Goal: Task Accomplishment & Management: Manage account settings

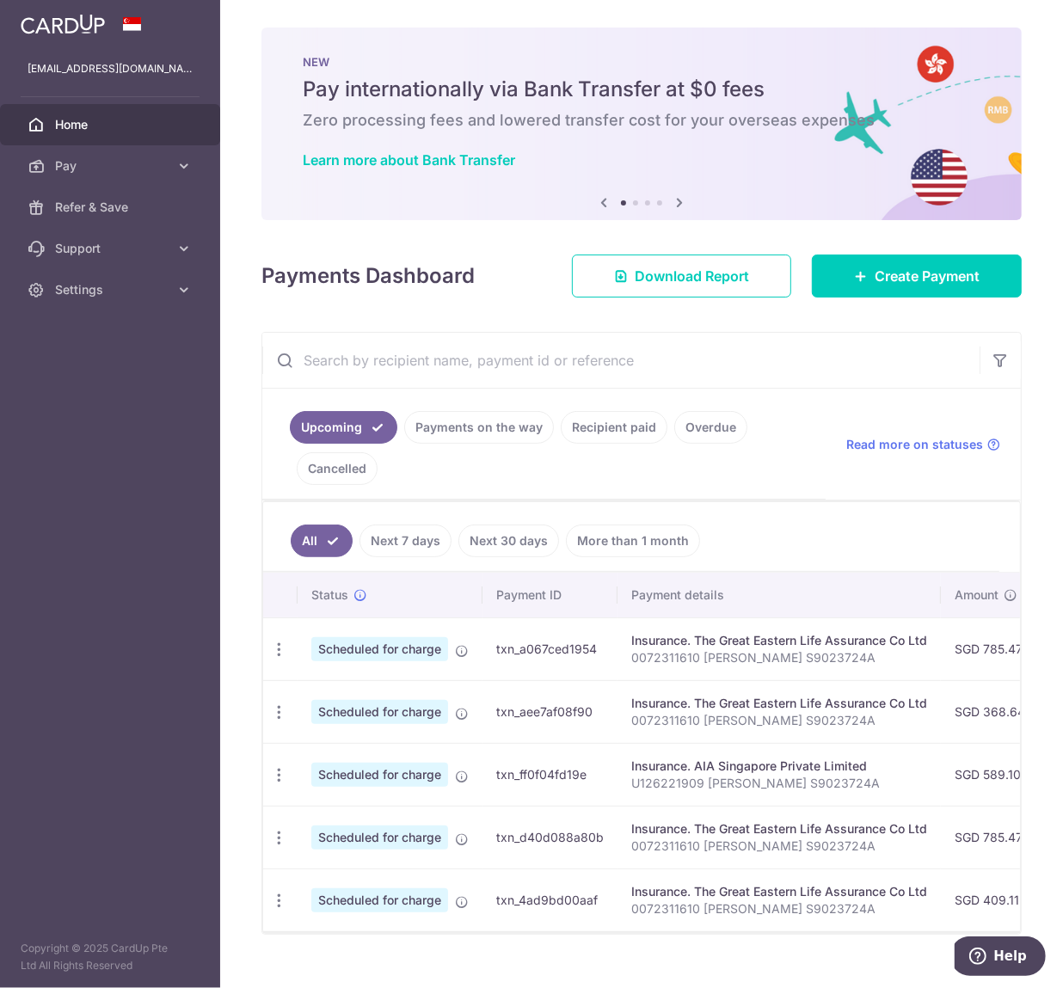
click at [490, 425] on link "Payments on the way" at bounding box center [479, 427] width 150 height 33
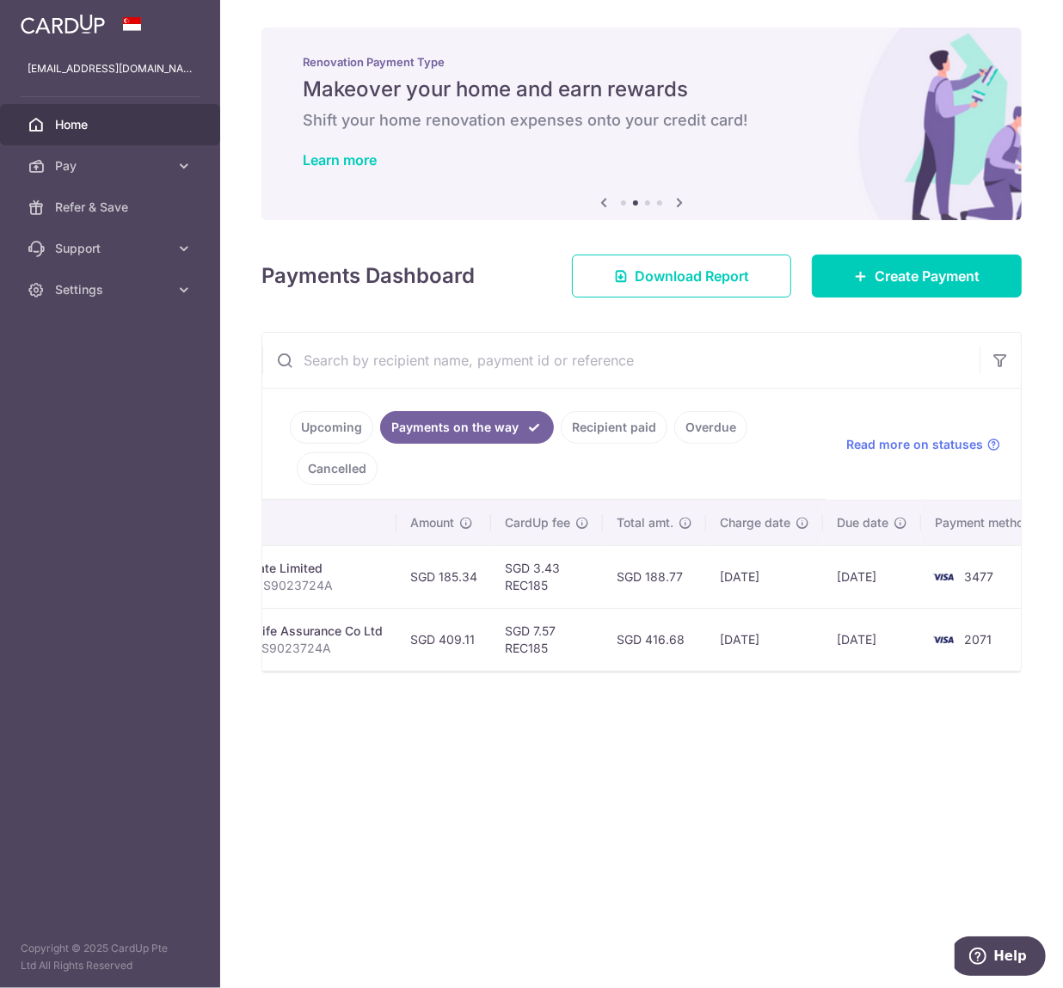
scroll to position [0, 542]
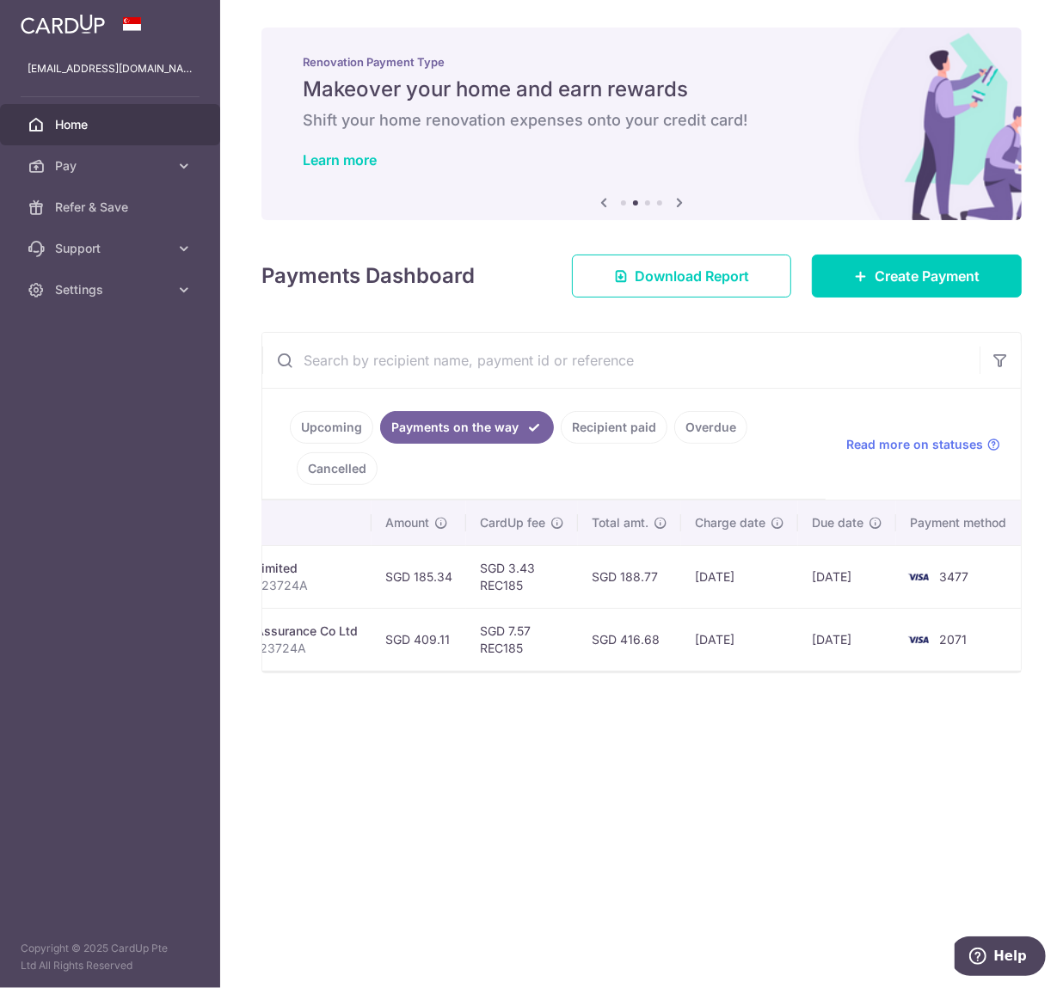
click at [339, 430] on link "Upcoming" at bounding box center [331, 427] width 83 height 33
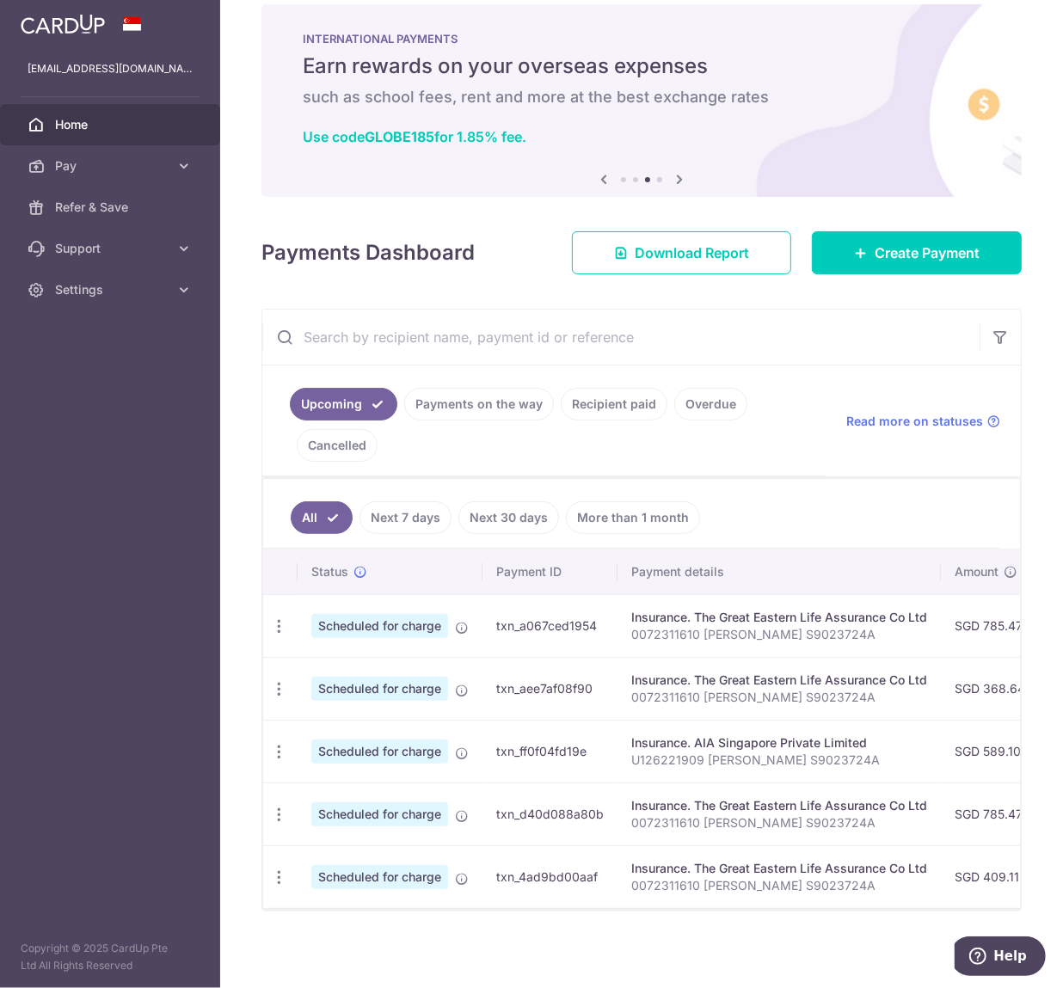
scroll to position [41, 0]
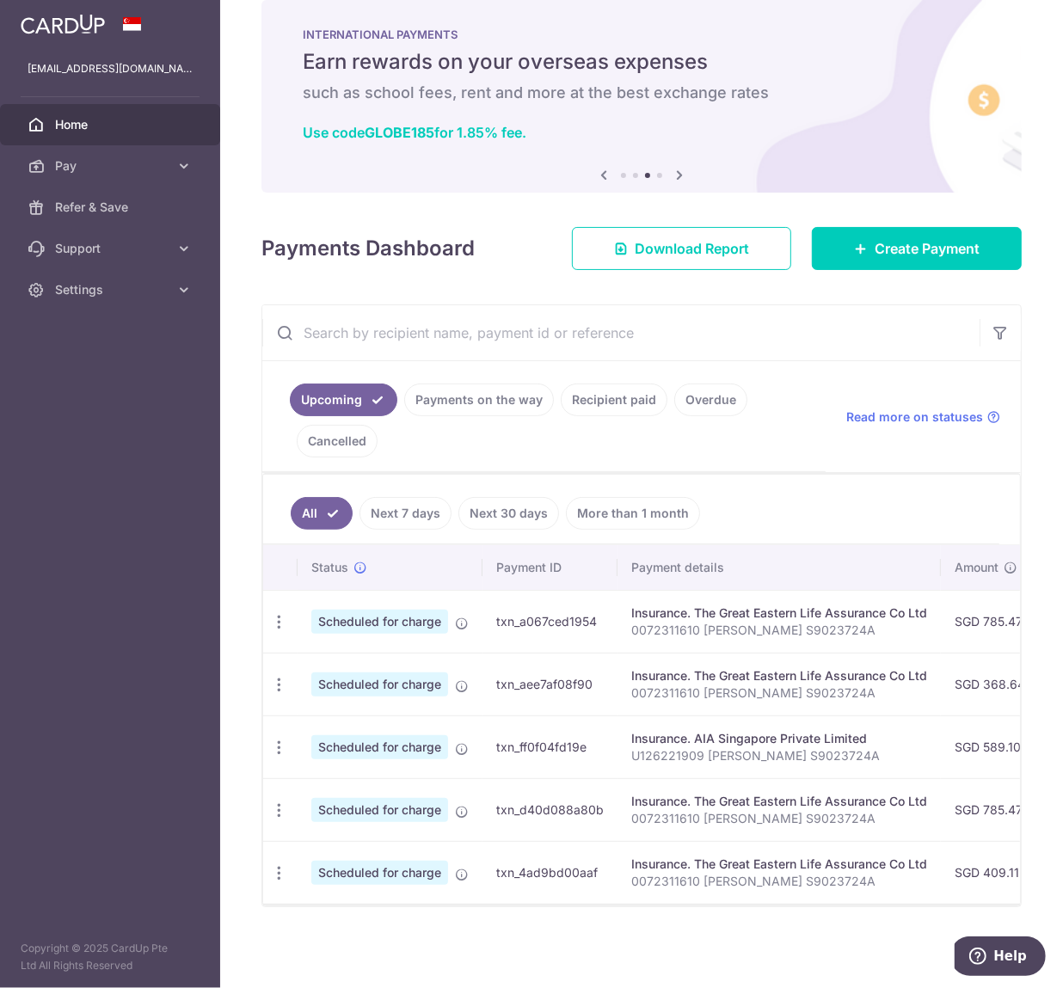
drag, startPoint x: 571, startPoint y: 893, endPoint x: 740, endPoint y: 891, distance: 168.6
click at [743, 890] on tr "Update payment Cancel payment Scheduled for charge txn_4ad9bd00aaf Insurance. T…" at bounding box center [931, 872] width 1337 height 63
click at [619, 894] on td "Insurance. The Great Eastern Life Assurance Co Ltd 0072311610 xu huiwen S902372…" at bounding box center [779, 872] width 323 height 63
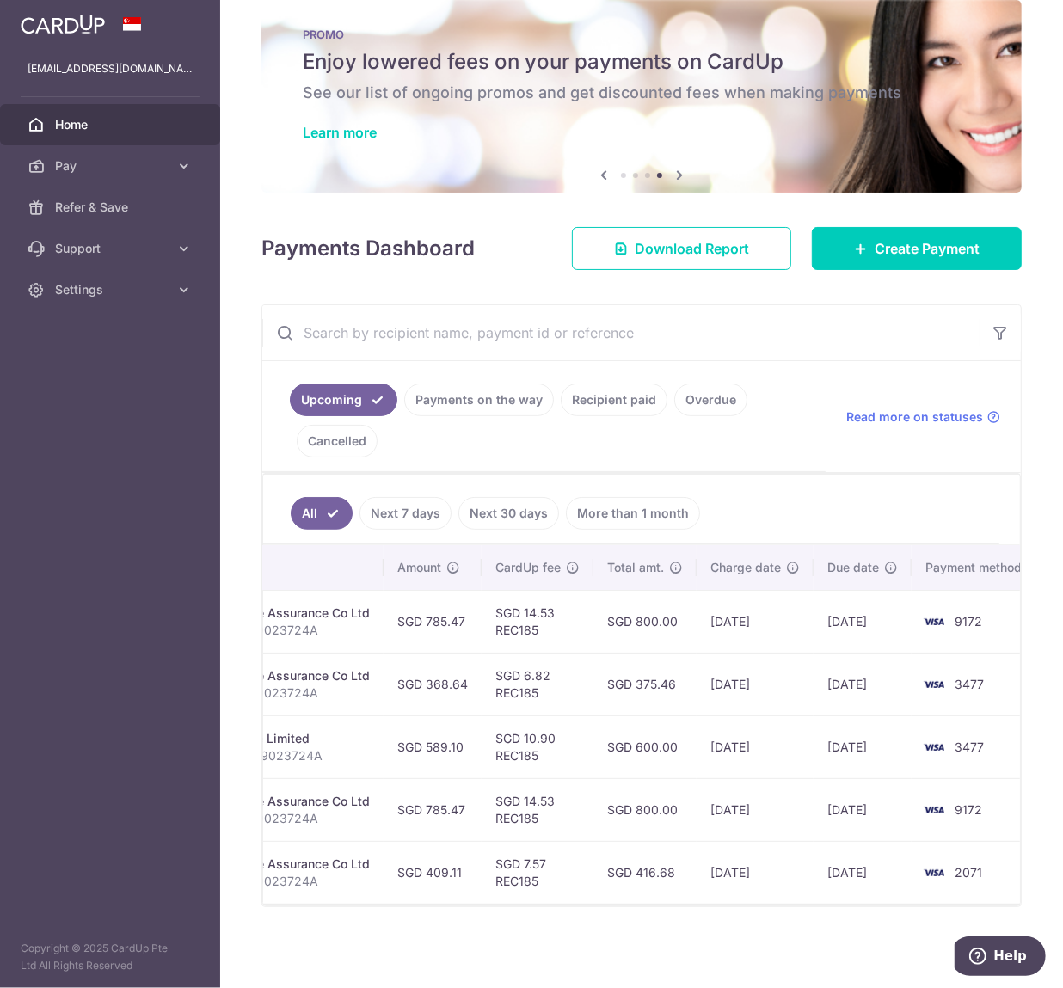
scroll to position [0, 581]
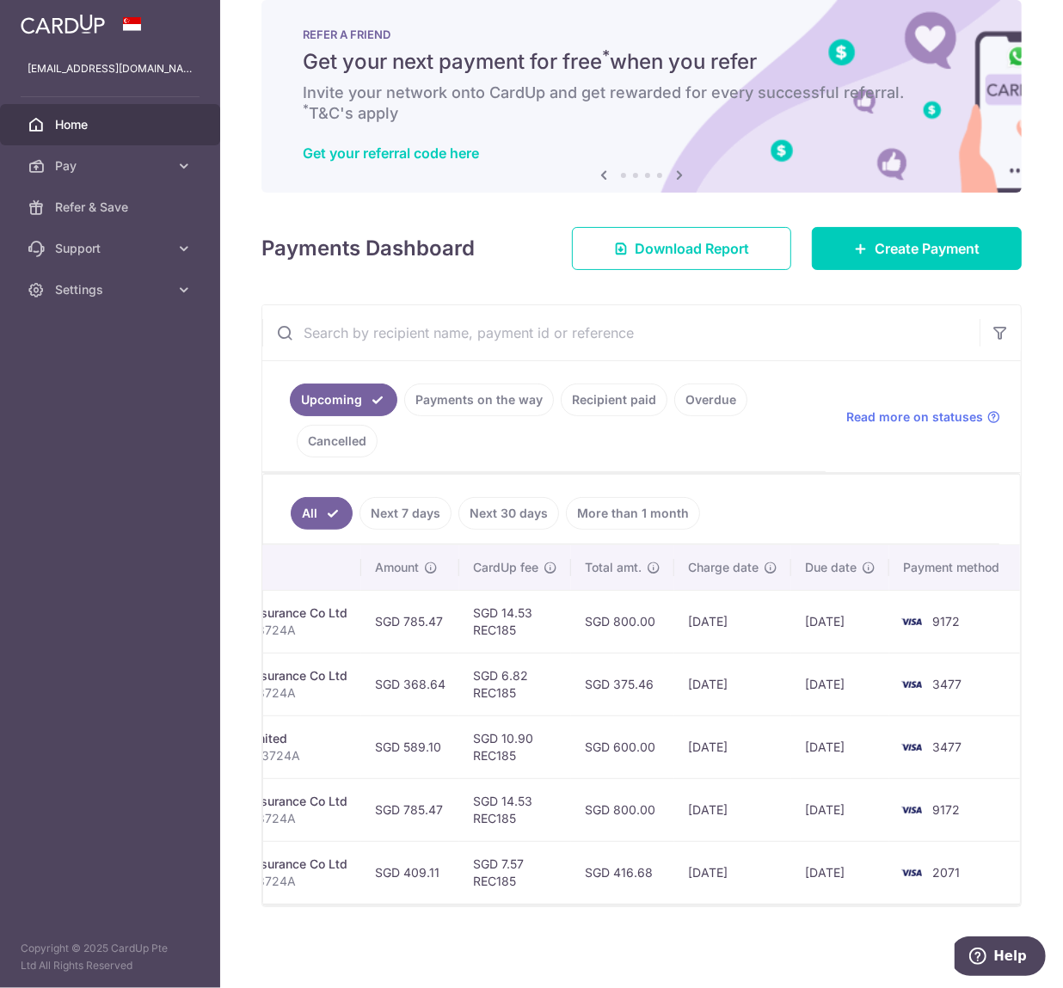
drag, startPoint x: 873, startPoint y: 890, endPoint x: 722, endPoint y: 903, distance: 152.0
click at [722, 903] on div "Status Payment ID Payment details Amount CardUp fee Total amt. Charge date Due …" at bounding box center [641, 724] width 757 height 359
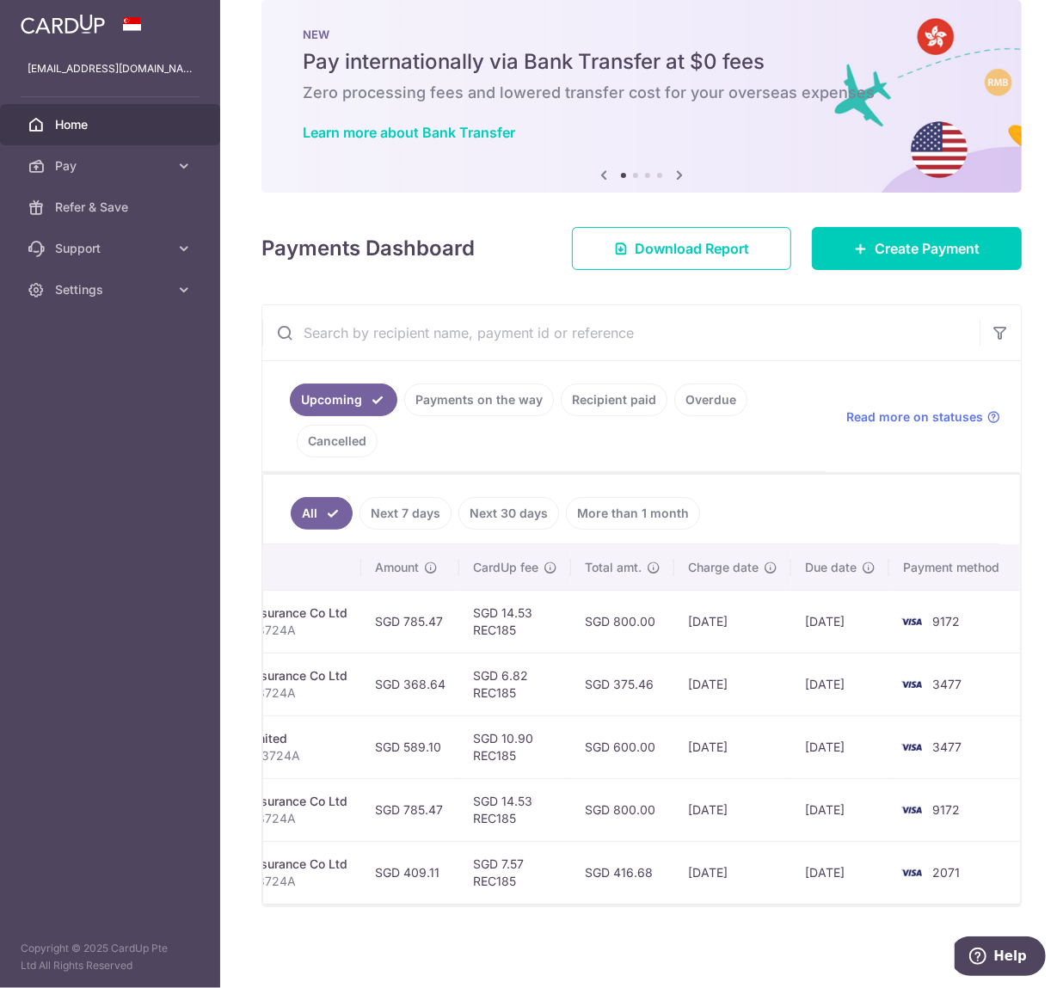
click at [482, 395] on link "Payments on the way" at bounding box center [479, 400] width 150 height 33
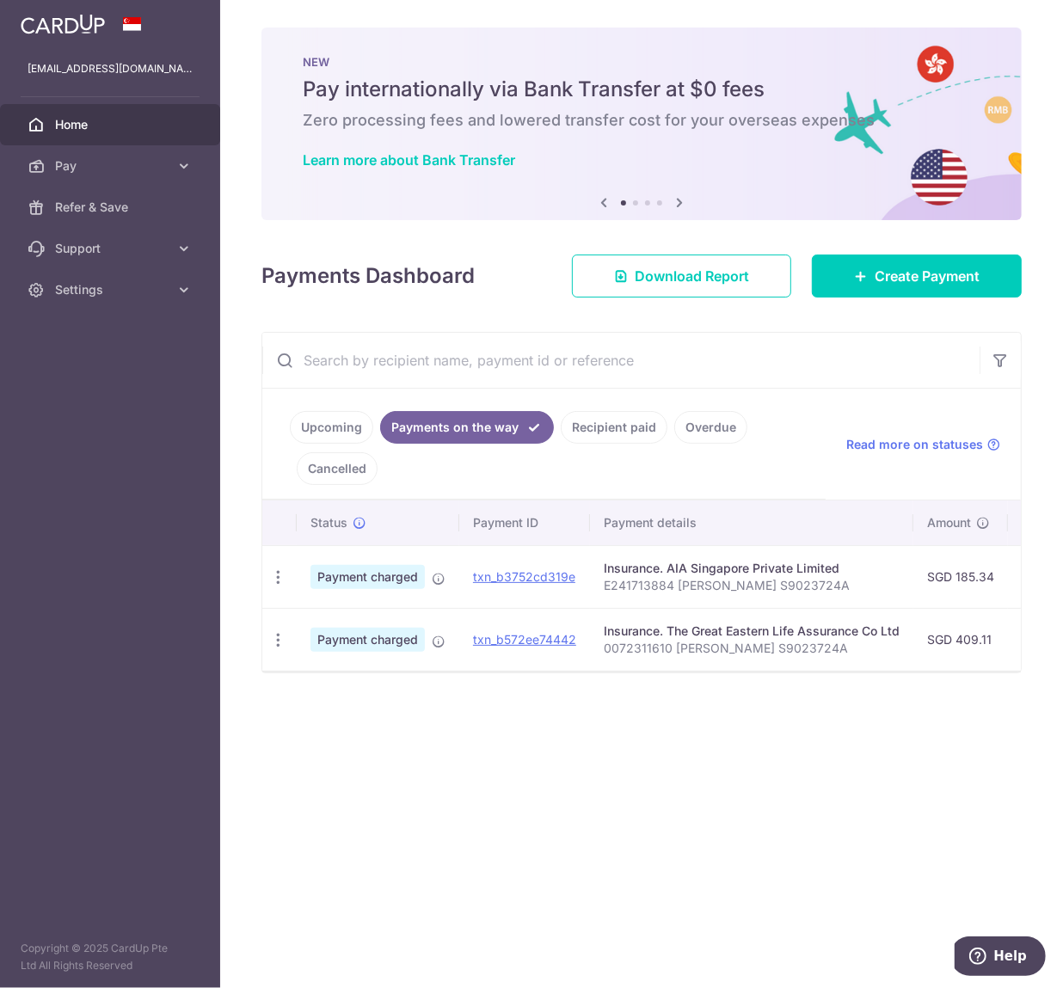
scroll to position [0, 542]
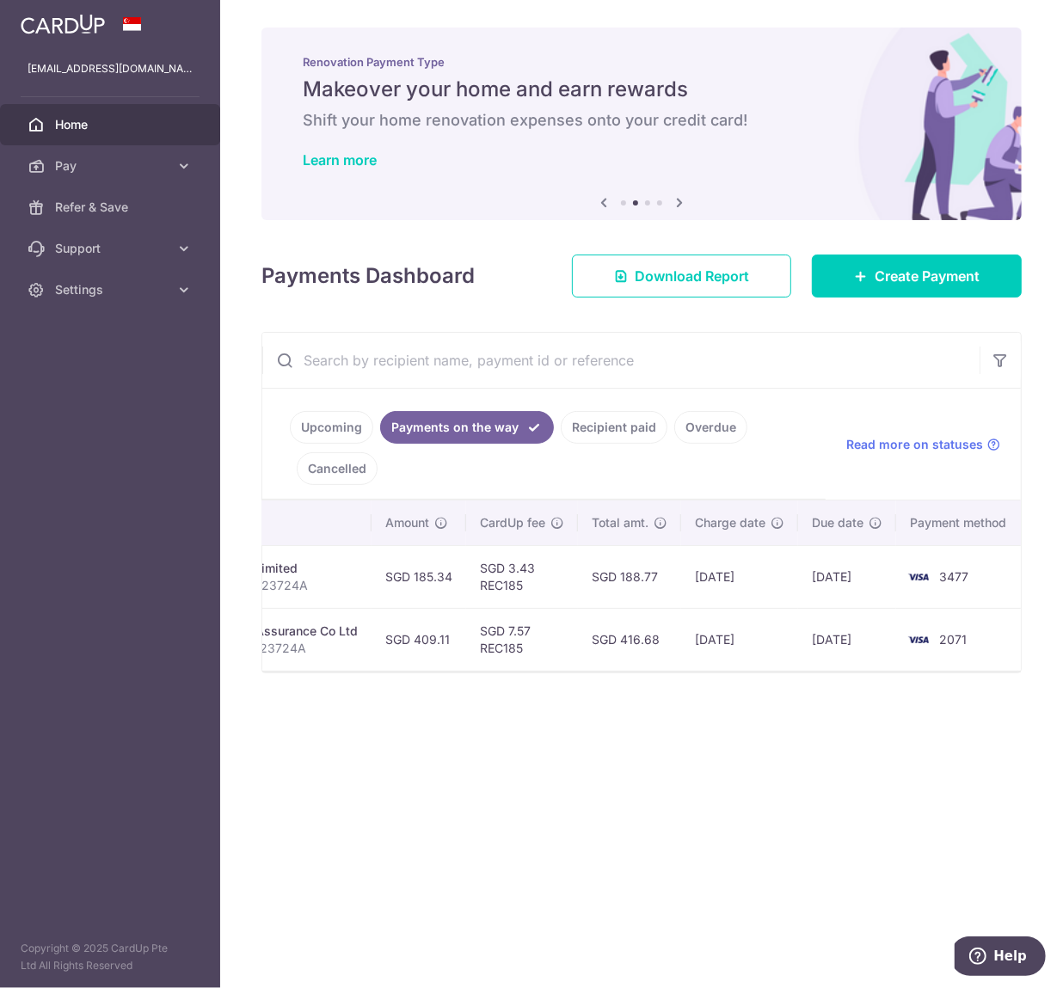
drag, startPoint x: 761, startPoint y: 671, endPoint x: 609, endPoint y: 675, distance: 152.3
click at [609, 671] on div "Status Payment ID Payment details Amount CardUp fee Total amt. Charge date Due …" at bounding box center [641, 586] width 759 height 170
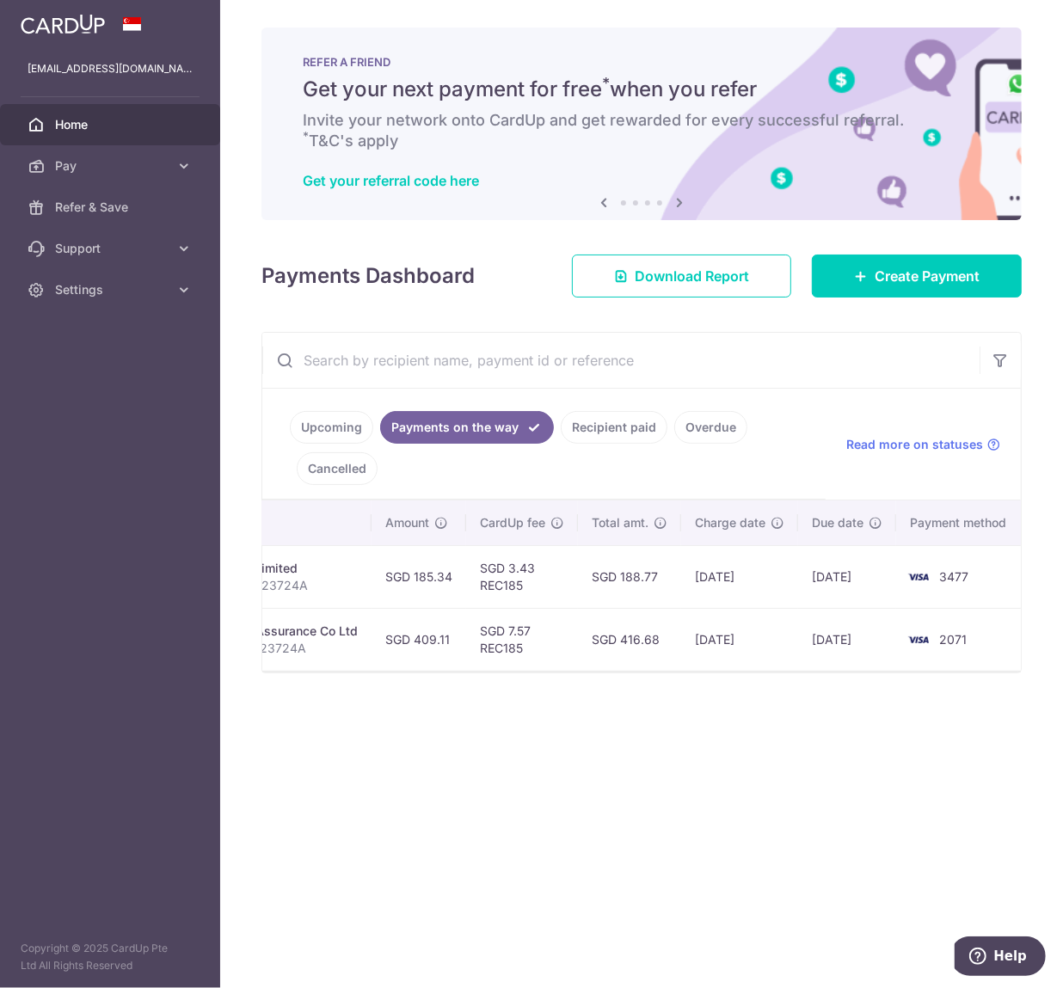
click at [340, 427] on link "Upcoming" at bounding box center [331, 427] width 83 height 33
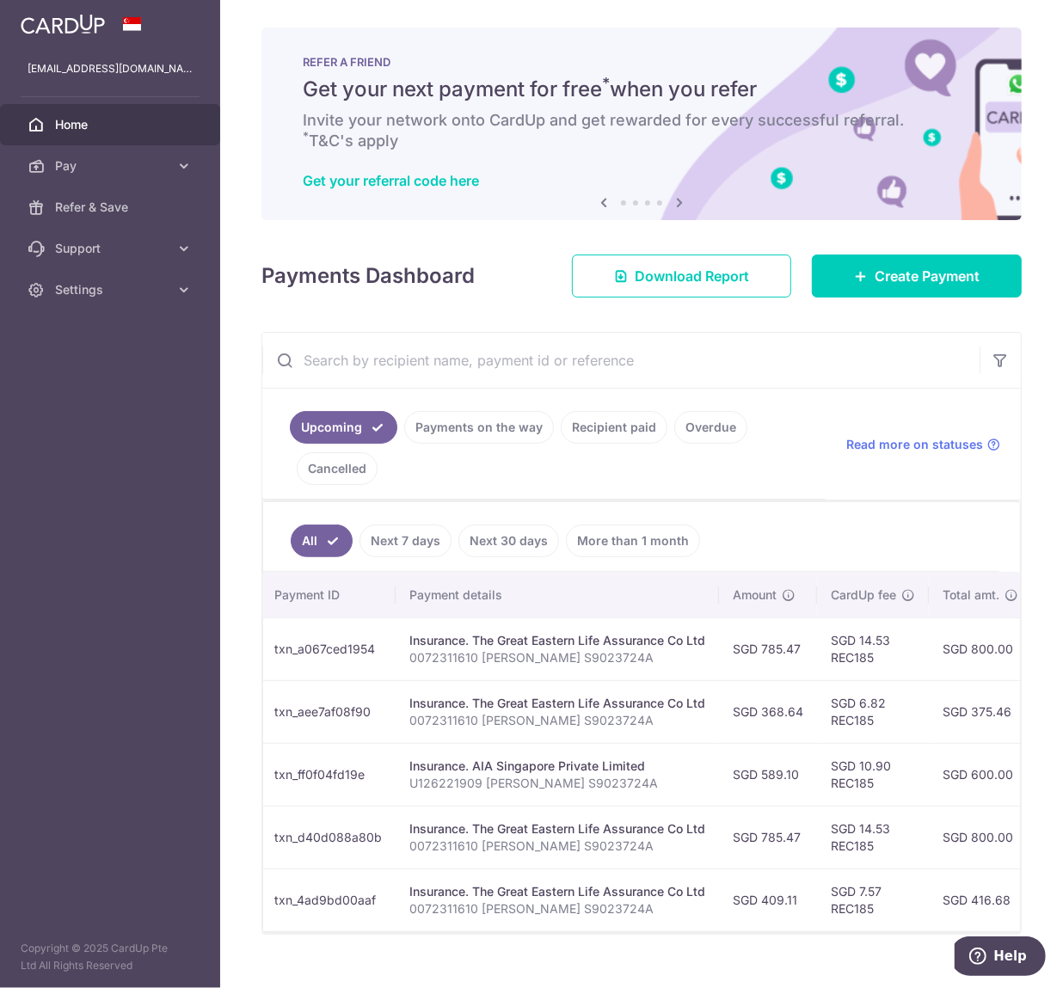
scroll to position [0, 0]
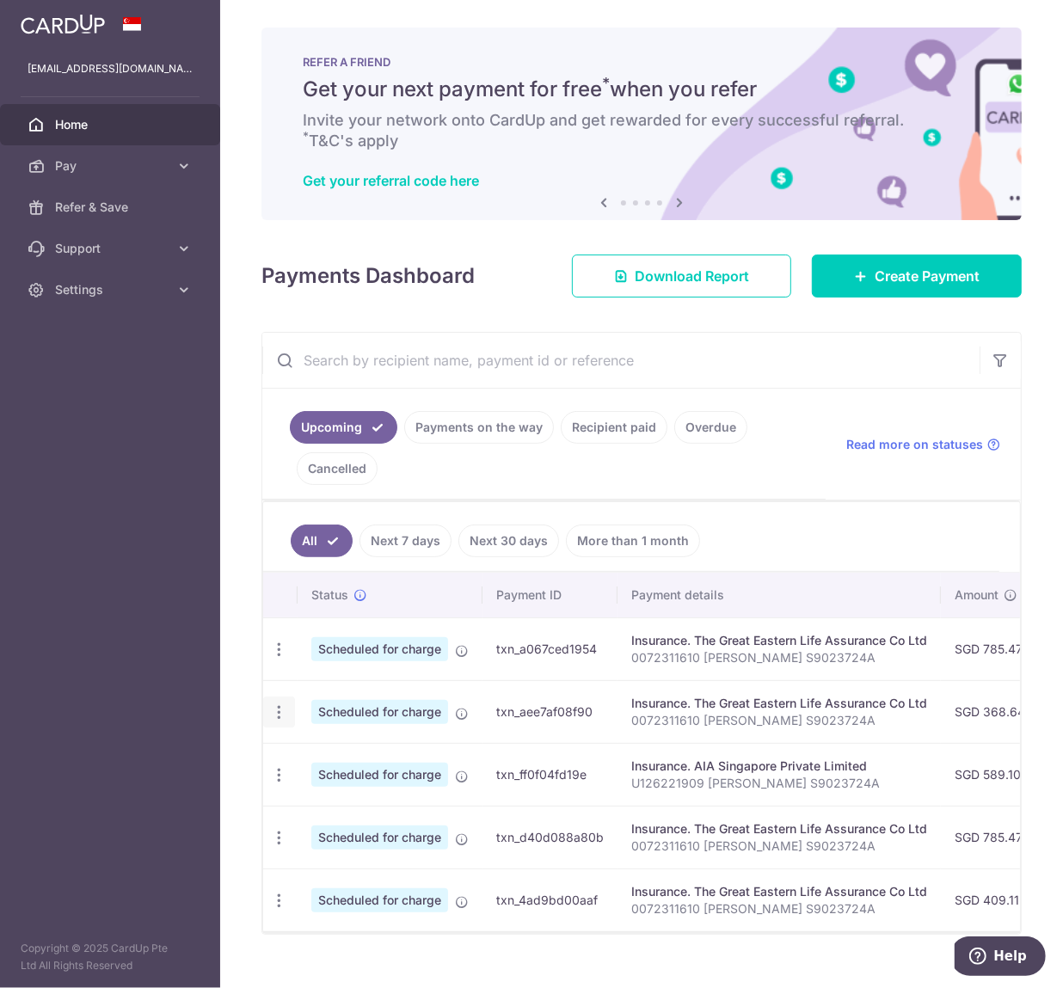
click at [286, 722] on icon "button" at bounding box center [279, 713] width 18 height 18
click at [319, 768] on span "Update payment" at bounding box center [370, 759] width 117 height 21
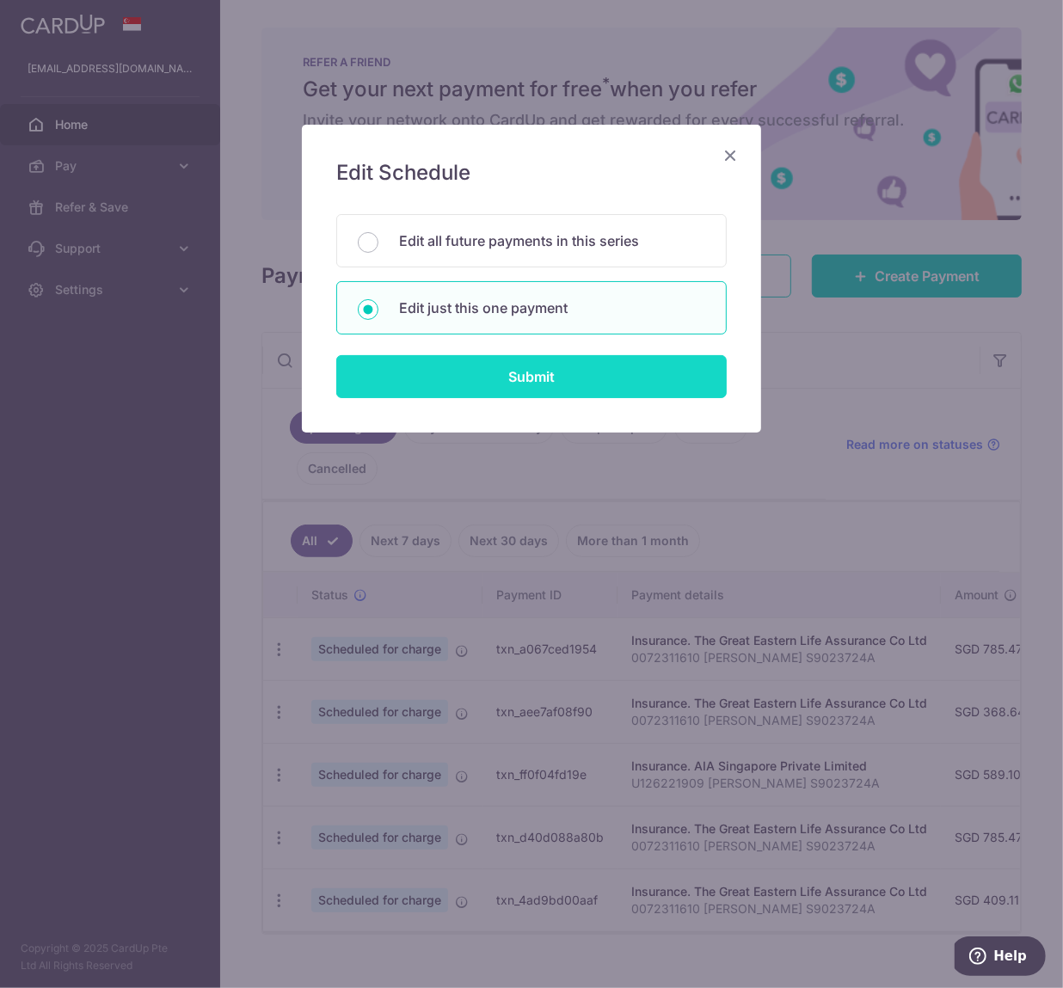
click at [520, 378] on input "Submit" at bounding box center [531, 376] width 391 height 43
radio input "true"
type input "368.64"
type input "18/10/2025"
type input "0072311610 [PERSON_NAME] S9023724A"
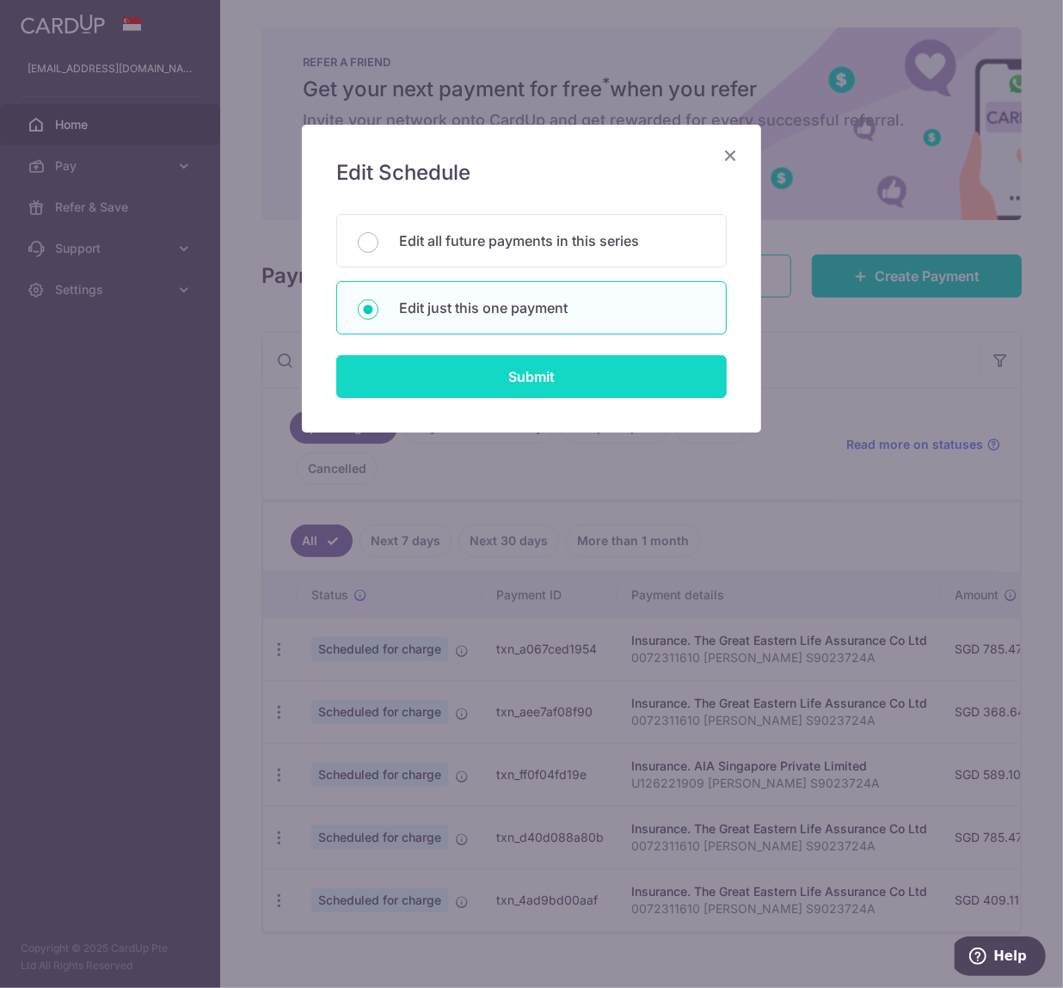
type input "REC185"
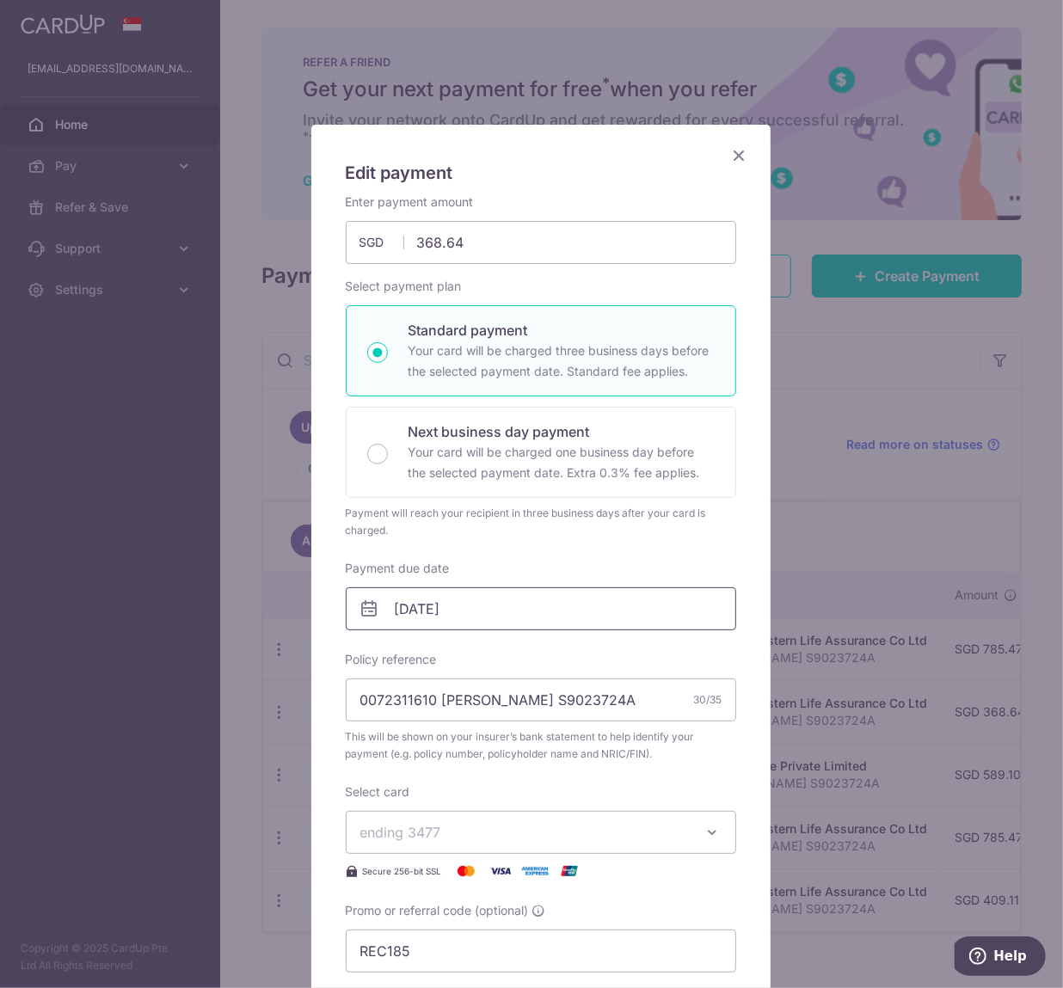
click at [597, 597] on input "18/10/2025" at bounding box center [541, 609] width 391 height 43
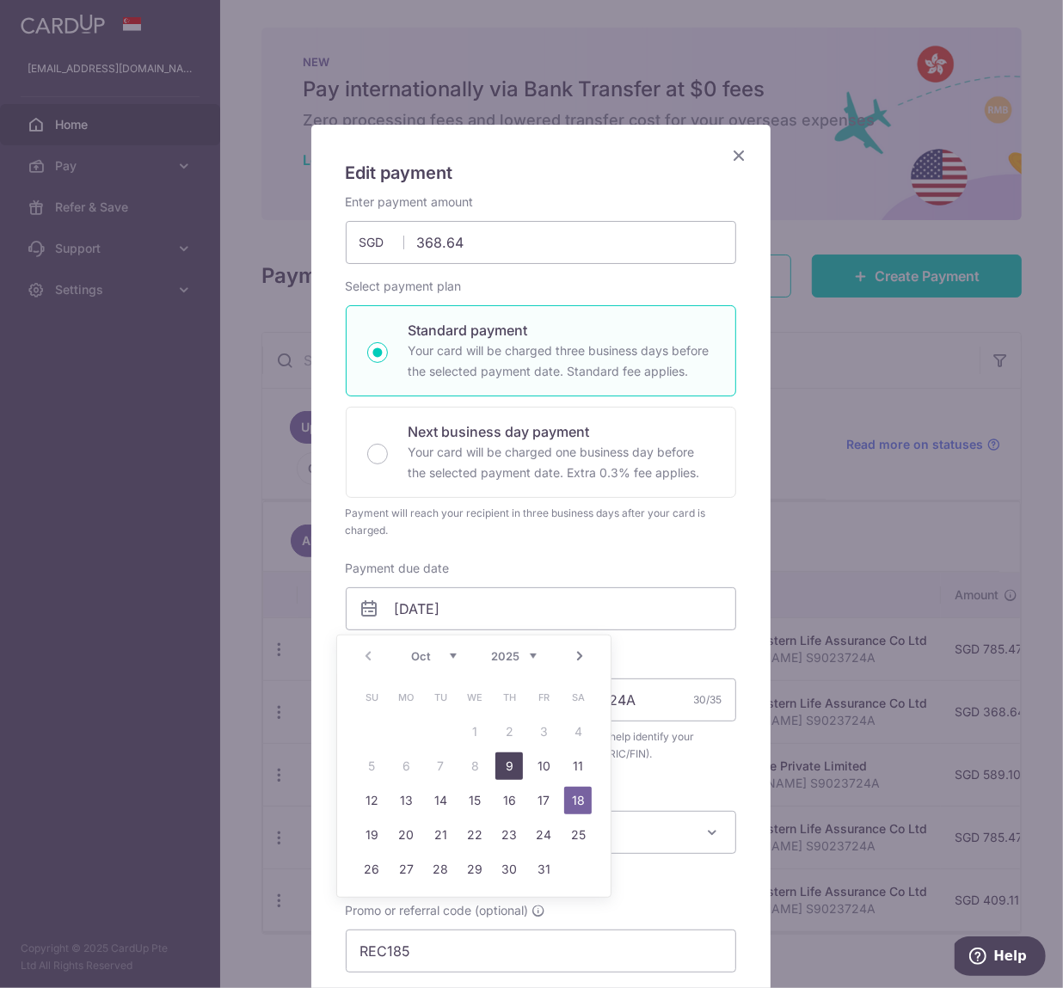
click at [520, 768] on link "9" at bounding box center [510, 767] width 28 height 28
type input "[DATE]"
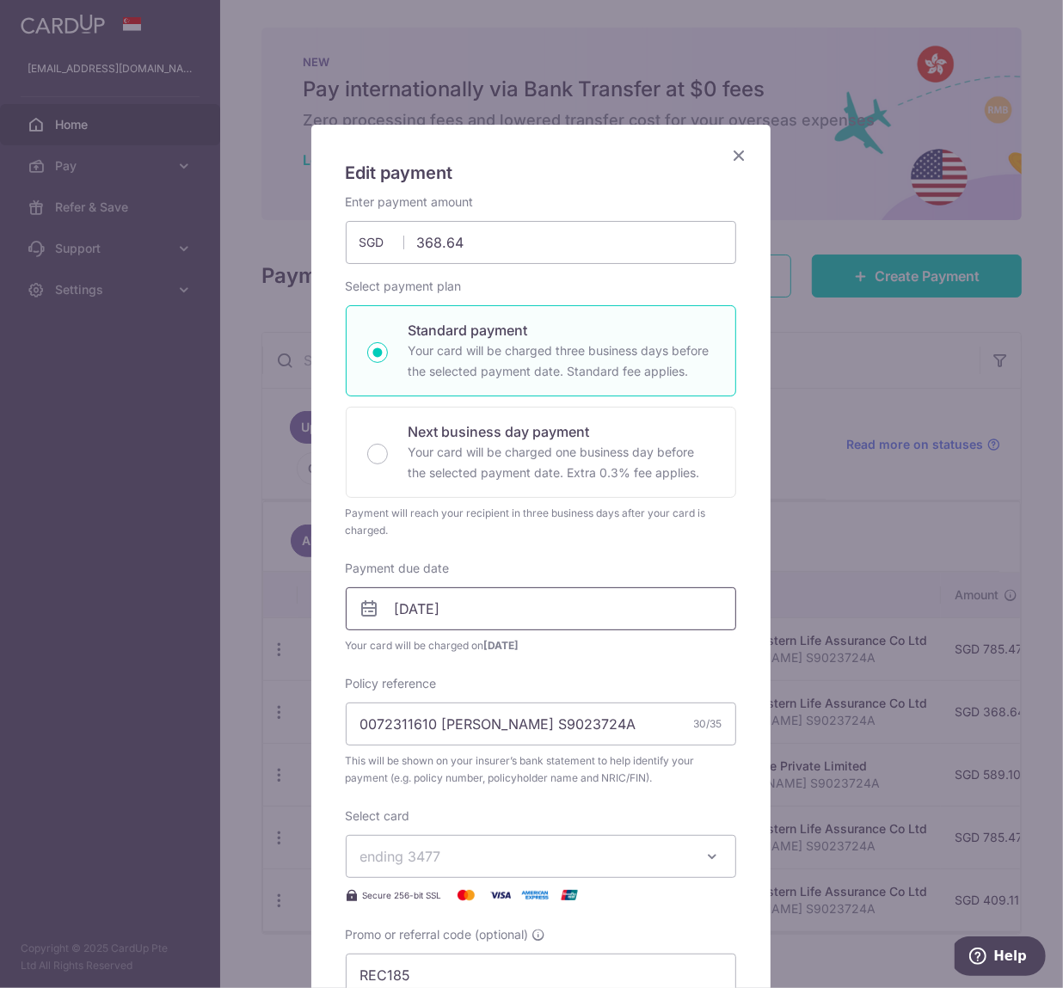
click at [553, 594] on input "[DATE]" at bounding box center [541, 609] width 391 height 43
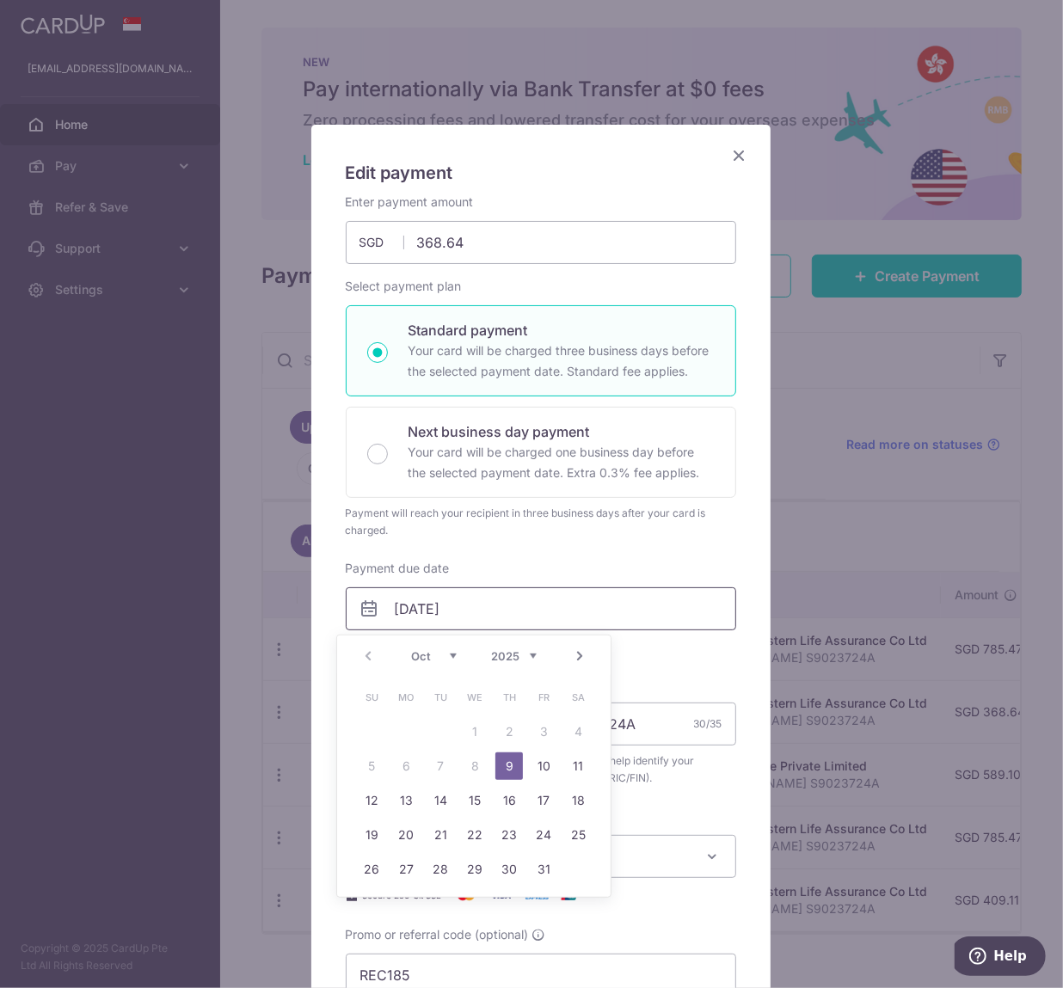
click at [553, 594] on input "[DATE]" at bounding box center [541, 609] width 391 height 43
click at [706, 672] on div "Enter payment amount 368.64 368.64 SGD To change the payment amount, please can…" at bounding box center [541, 595] width 391 height 803
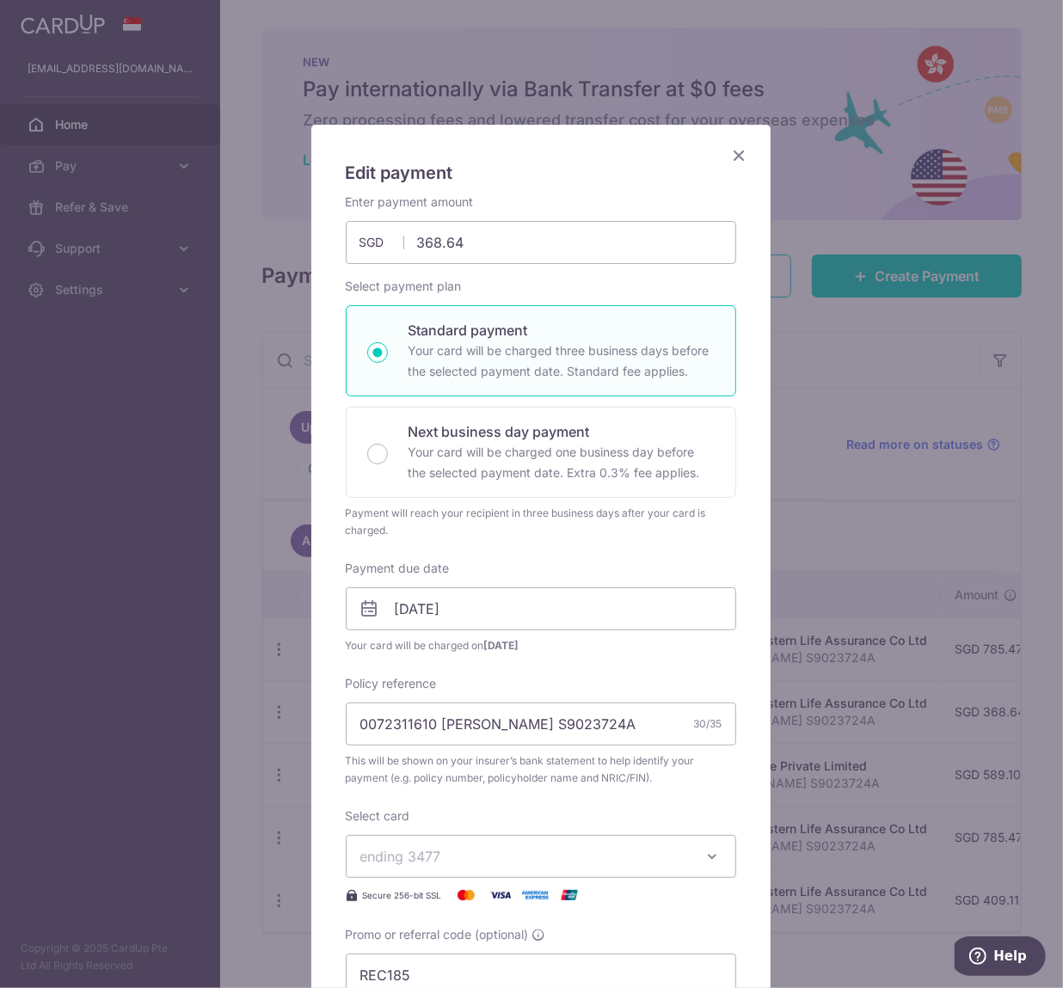
scroll to position [361, 0]
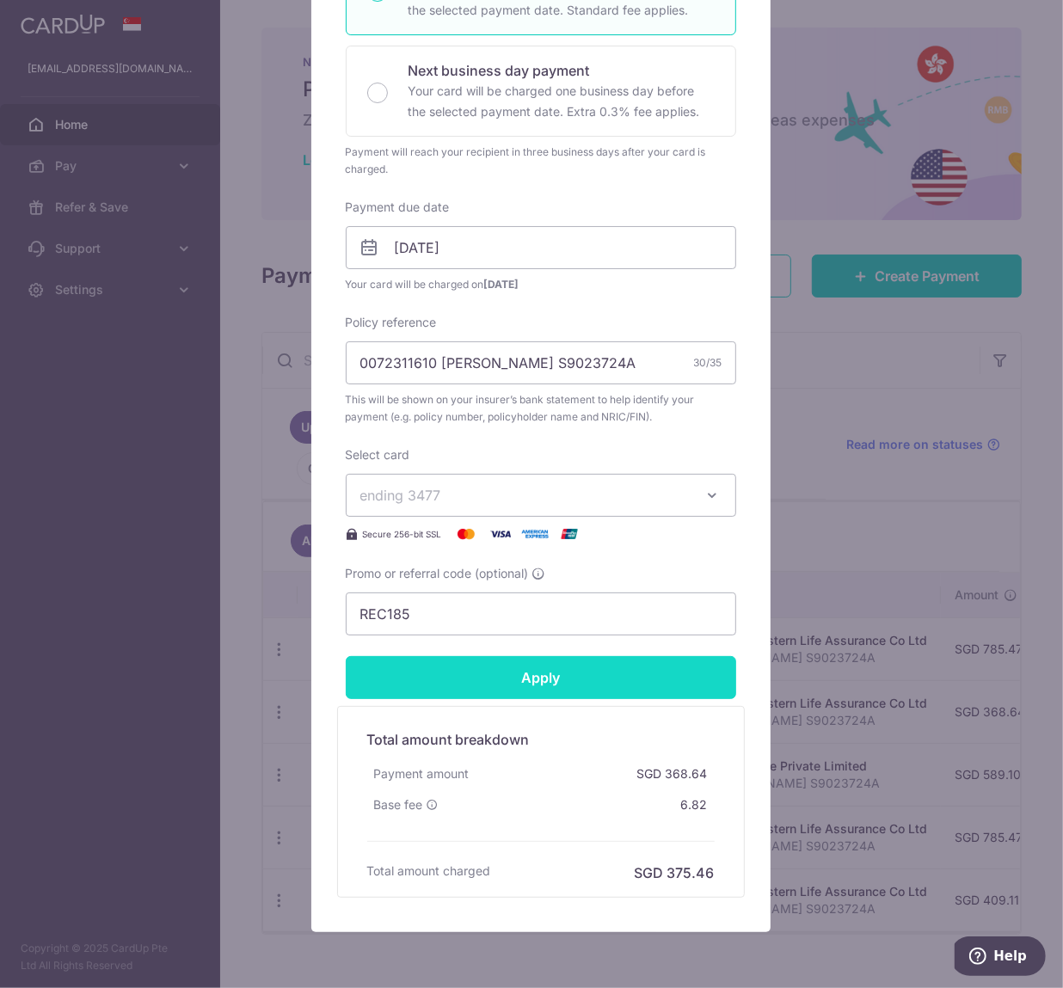
click at [481, 671] on input "Apply" at bounding box center [541, 677] width 391 height 43
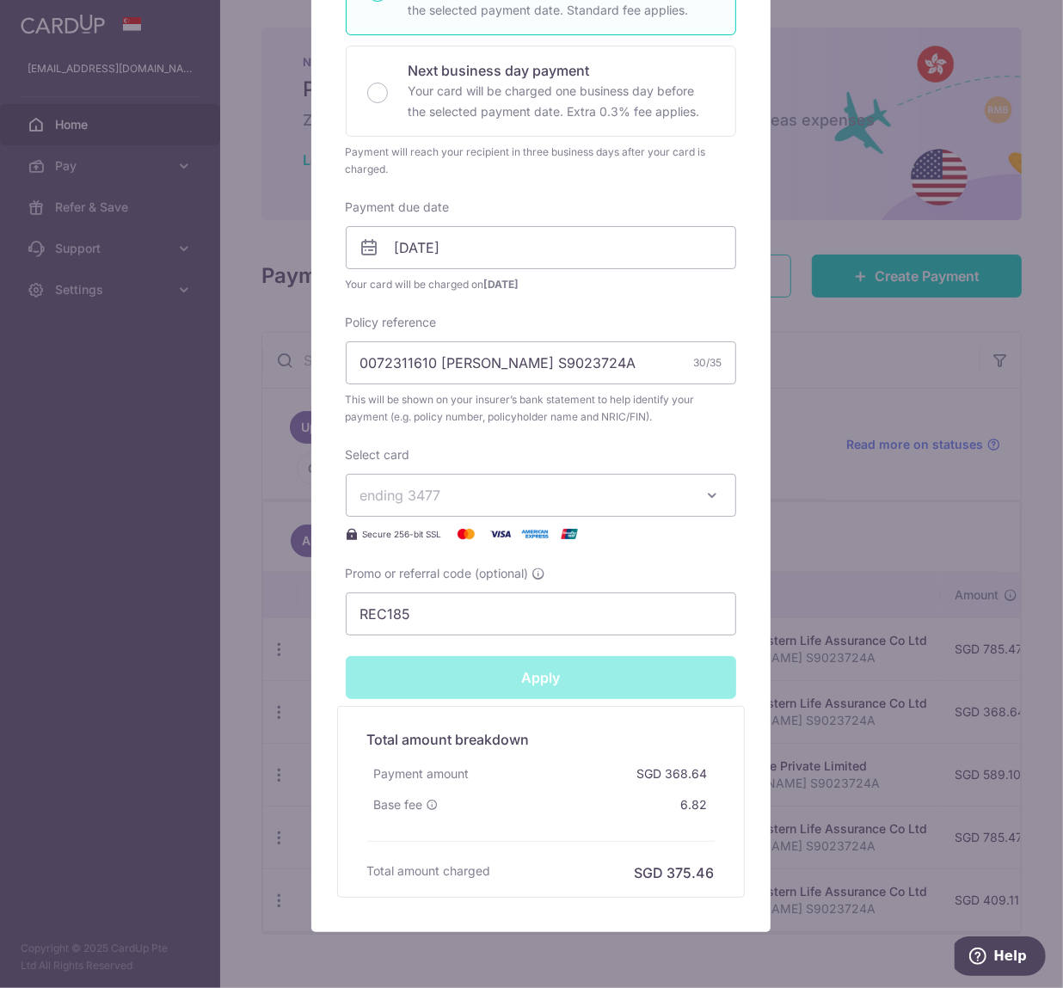
type input "Successfully Applied"
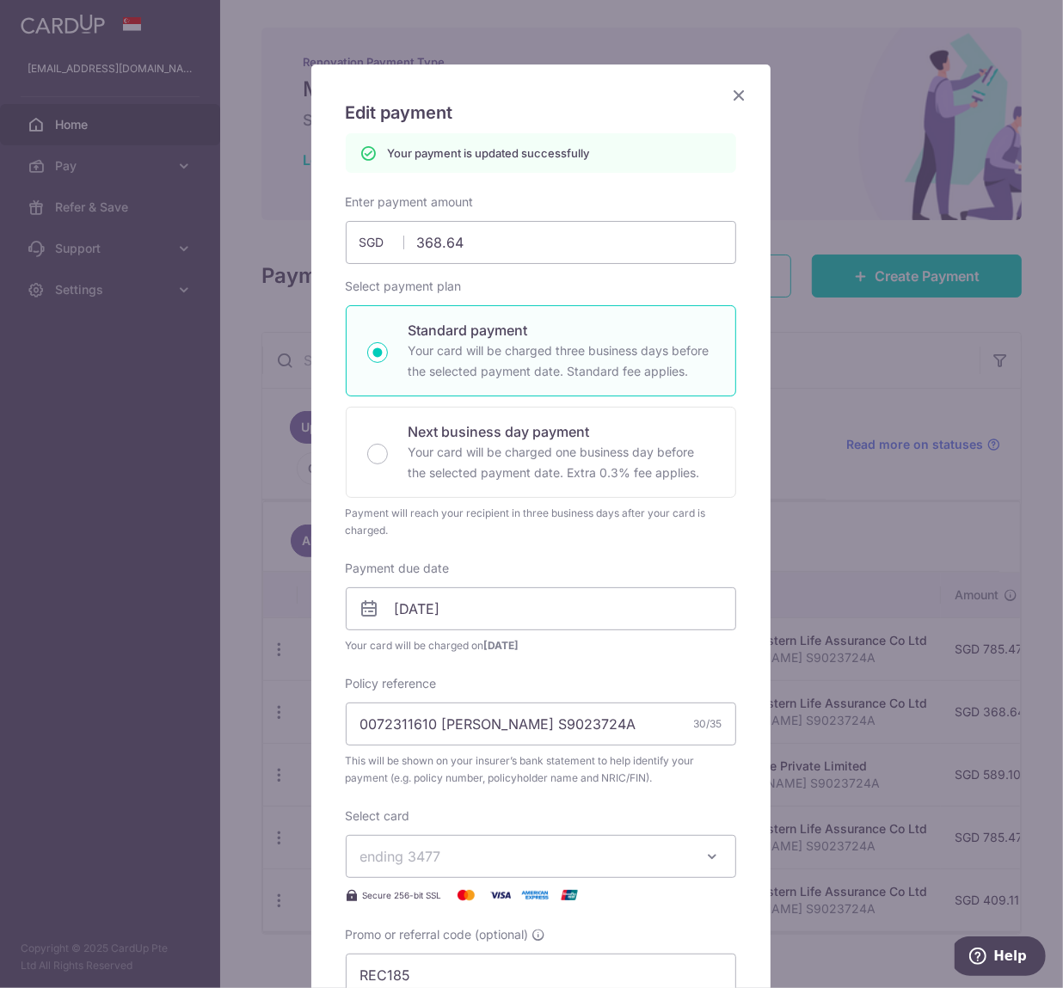
scroll to position [0, 0]
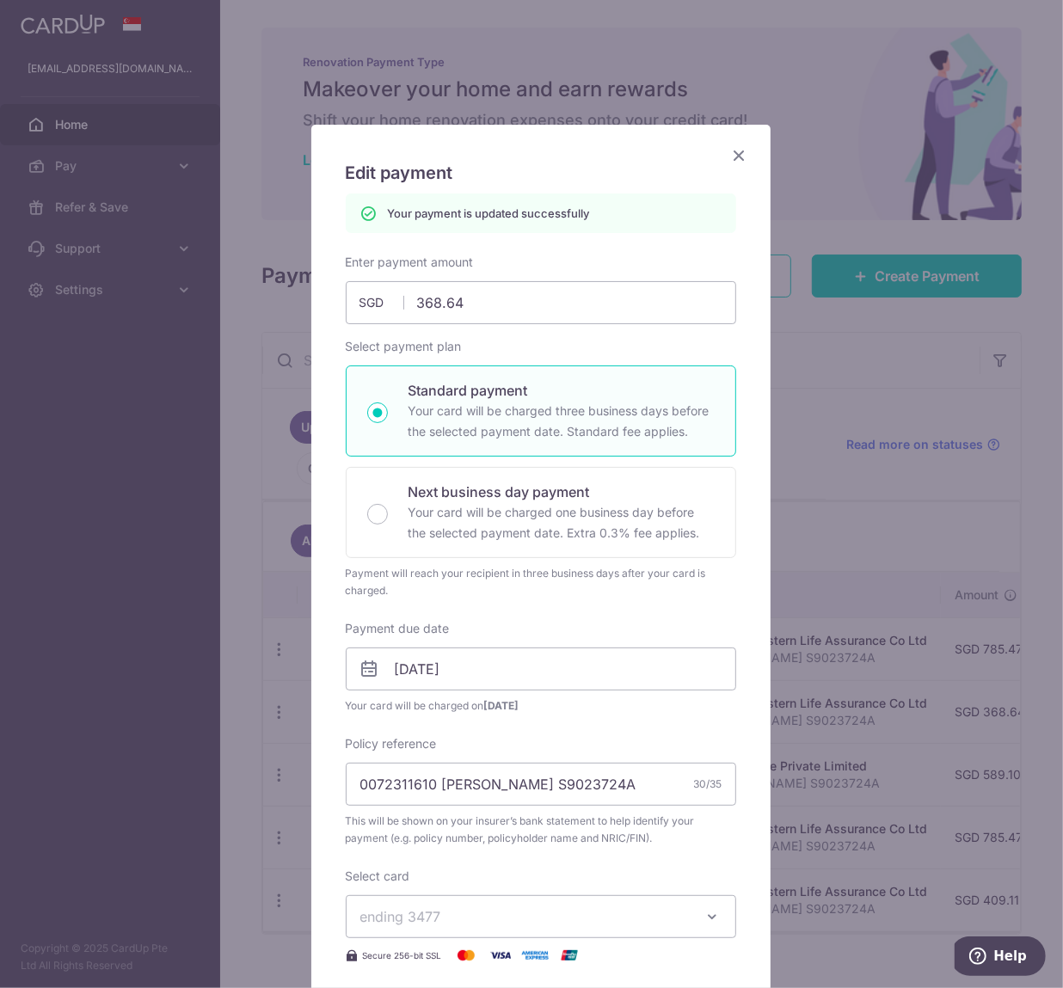
click at [729, 151] on icon "Close" at bounding box center [739, 156] width 21 height 22
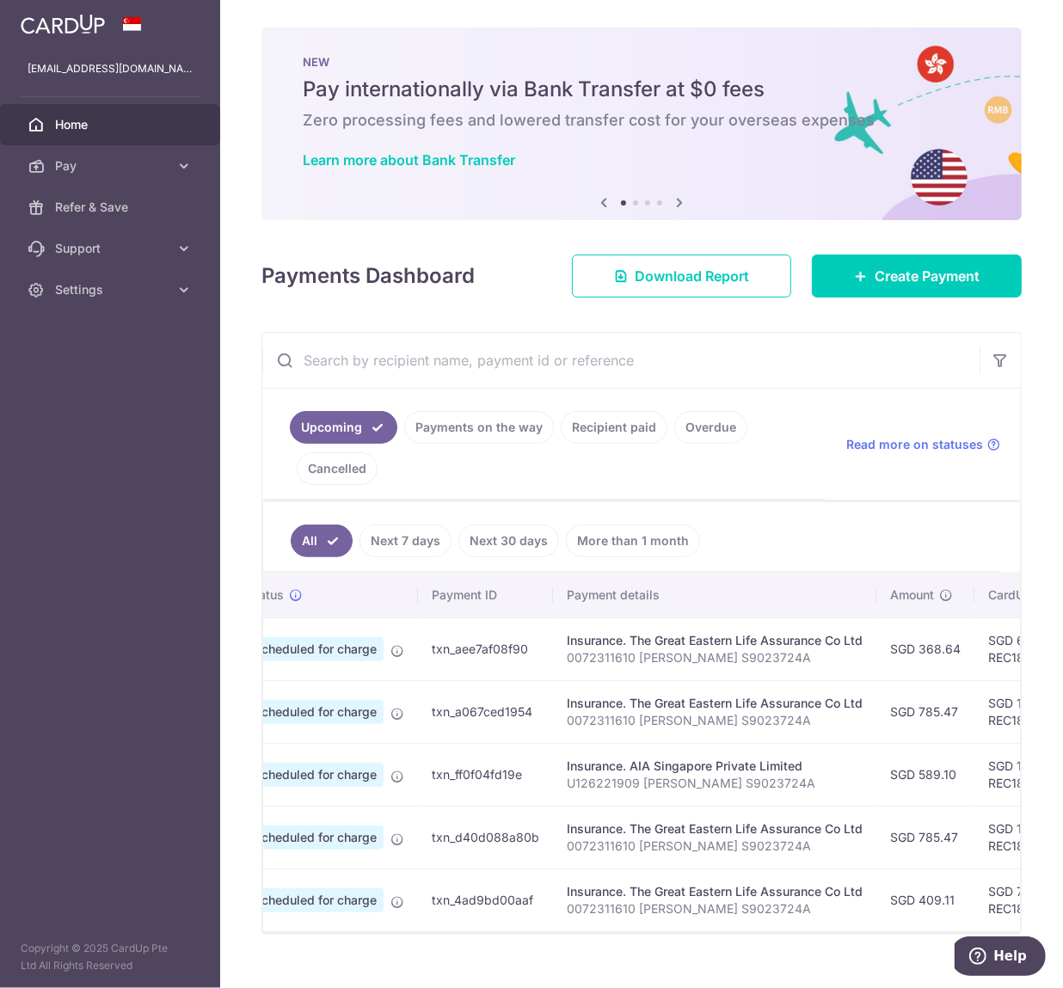
scroll to position [0, 23]
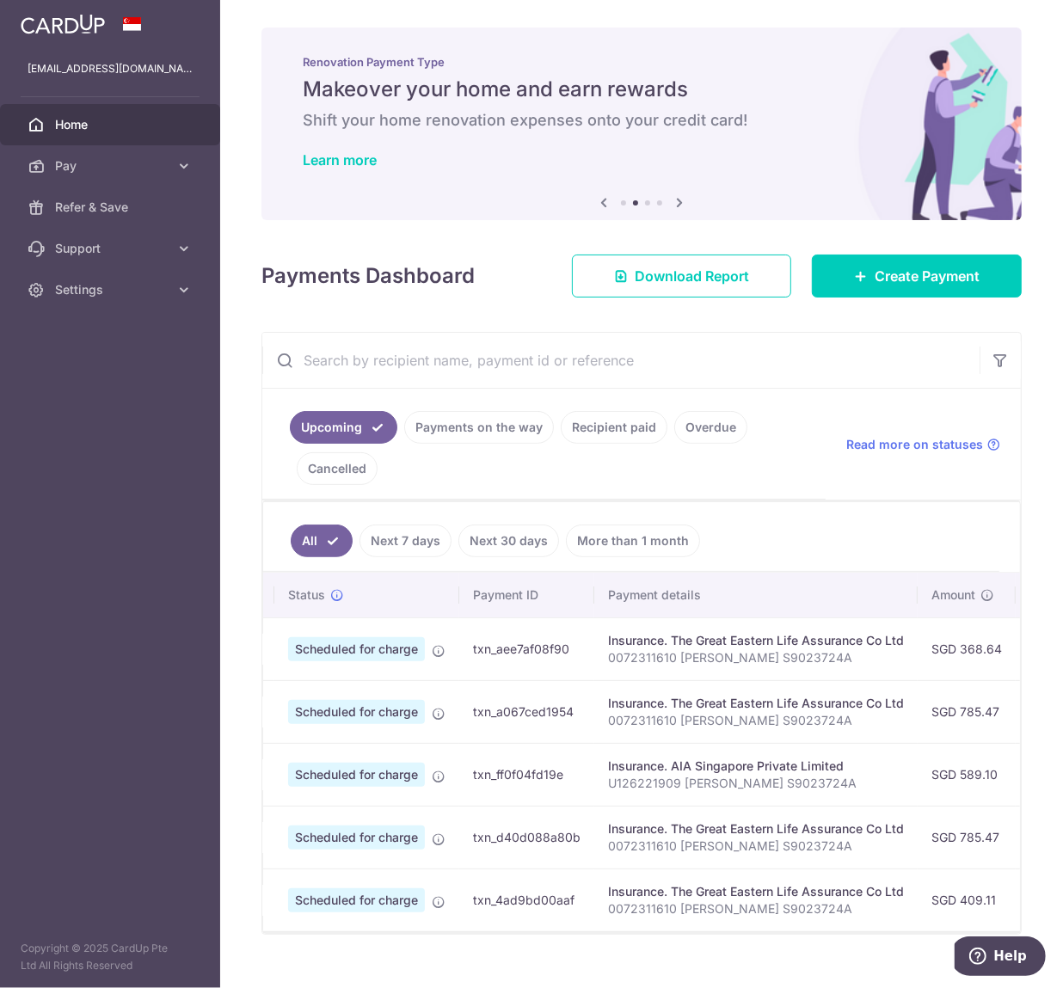
drag, startPoint x: 382, startPoint y: 936, endPoint x: 338, endPoint y: 929, distance: 44.4
click at [338, 929] on td "Scheduled for charge" at bounding box center [366, 900] width 185 height 63
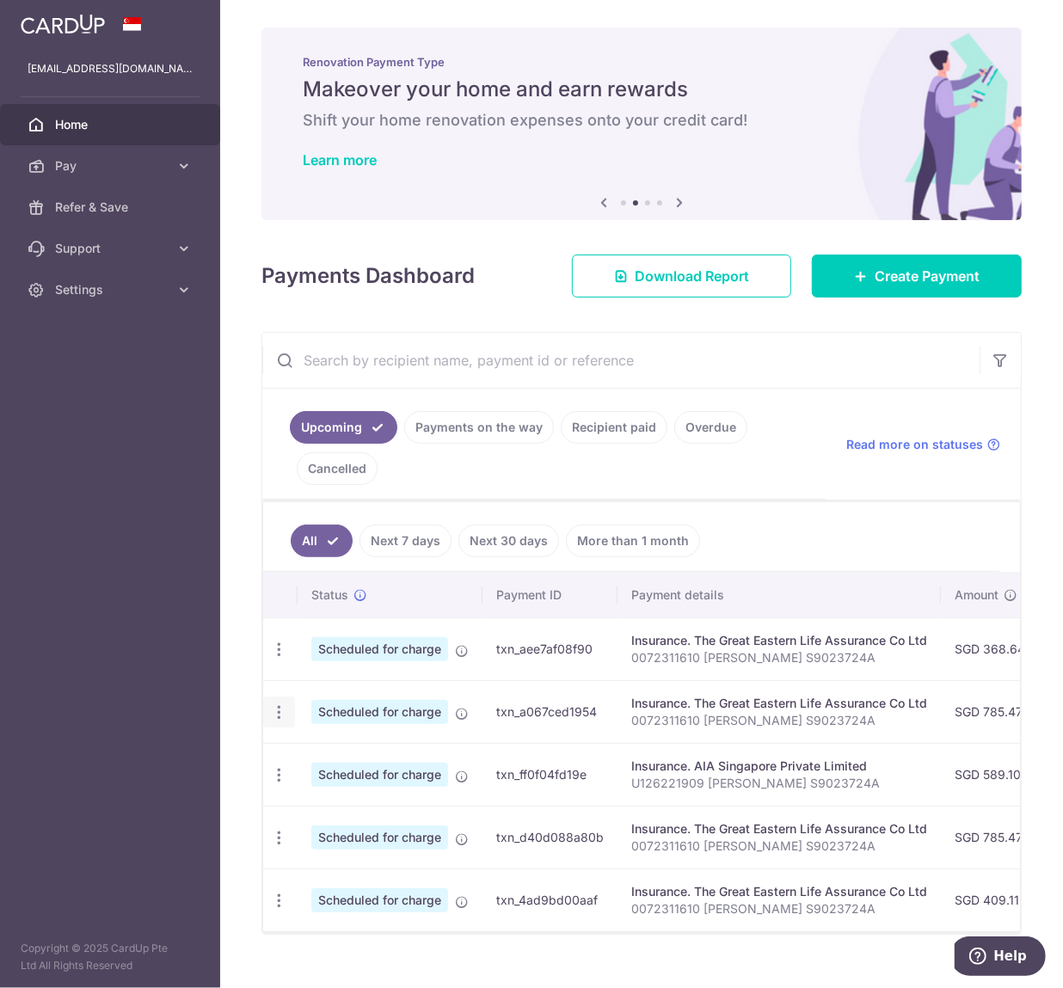
click at [274, 719] on icon "button" at bounding box center [279, 713] width 18 height 18
click at [330, 755] on span "Update payment" at bounding box center [370, 759] width 117 height 21
radio input "true"
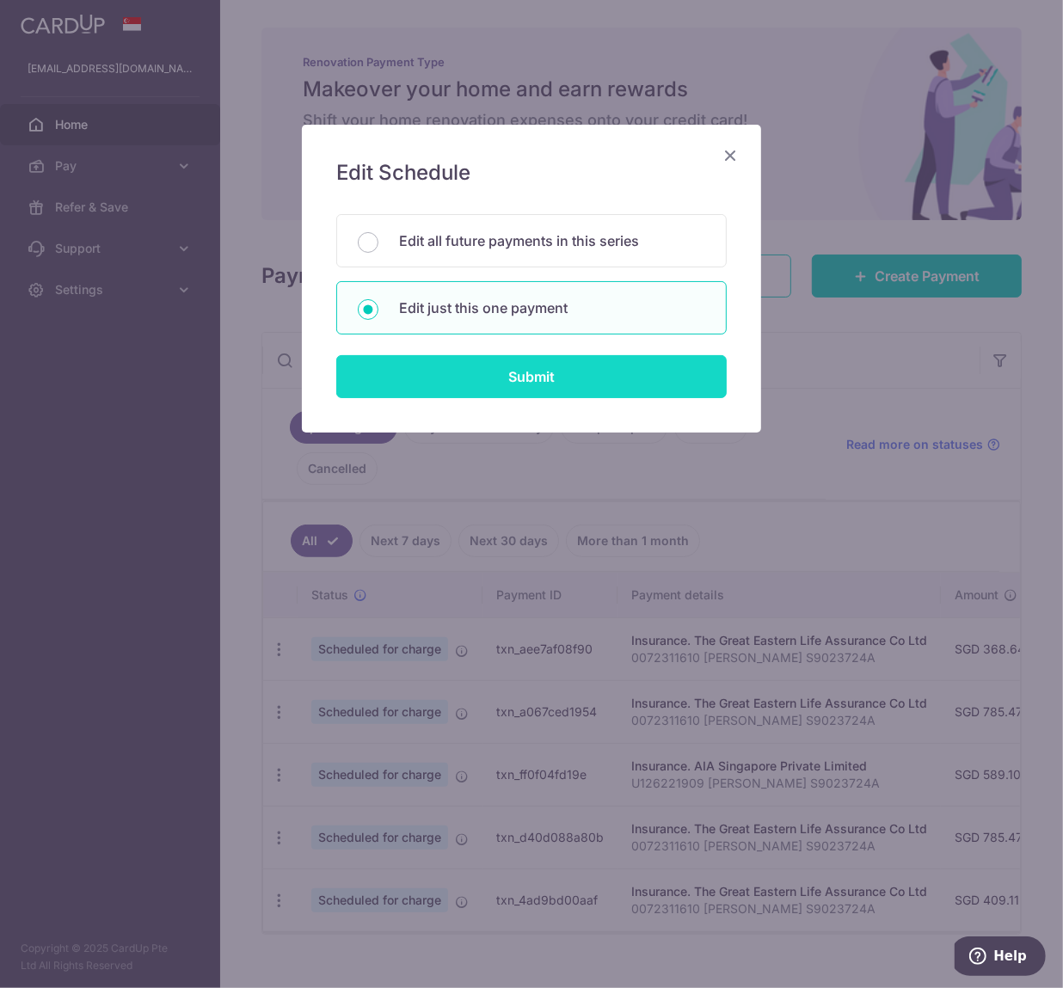
click at [547, 373] on input "Submit" at bounding box center [531, 376] width 391 height 43
radio input "true"
type input "785.47"
type input "[DATE]"
type input "0072311610 [PERSON_NAME] S9023724A"
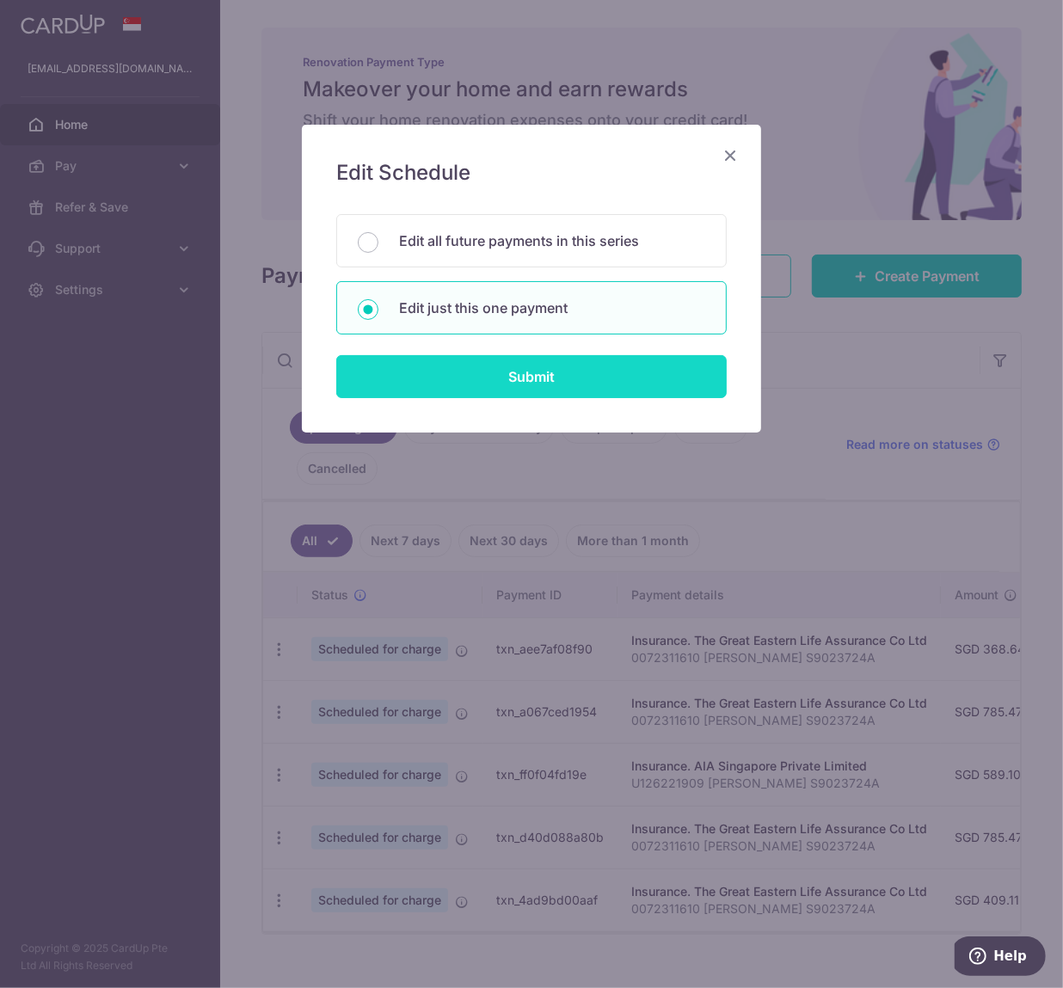
type input "REC185"
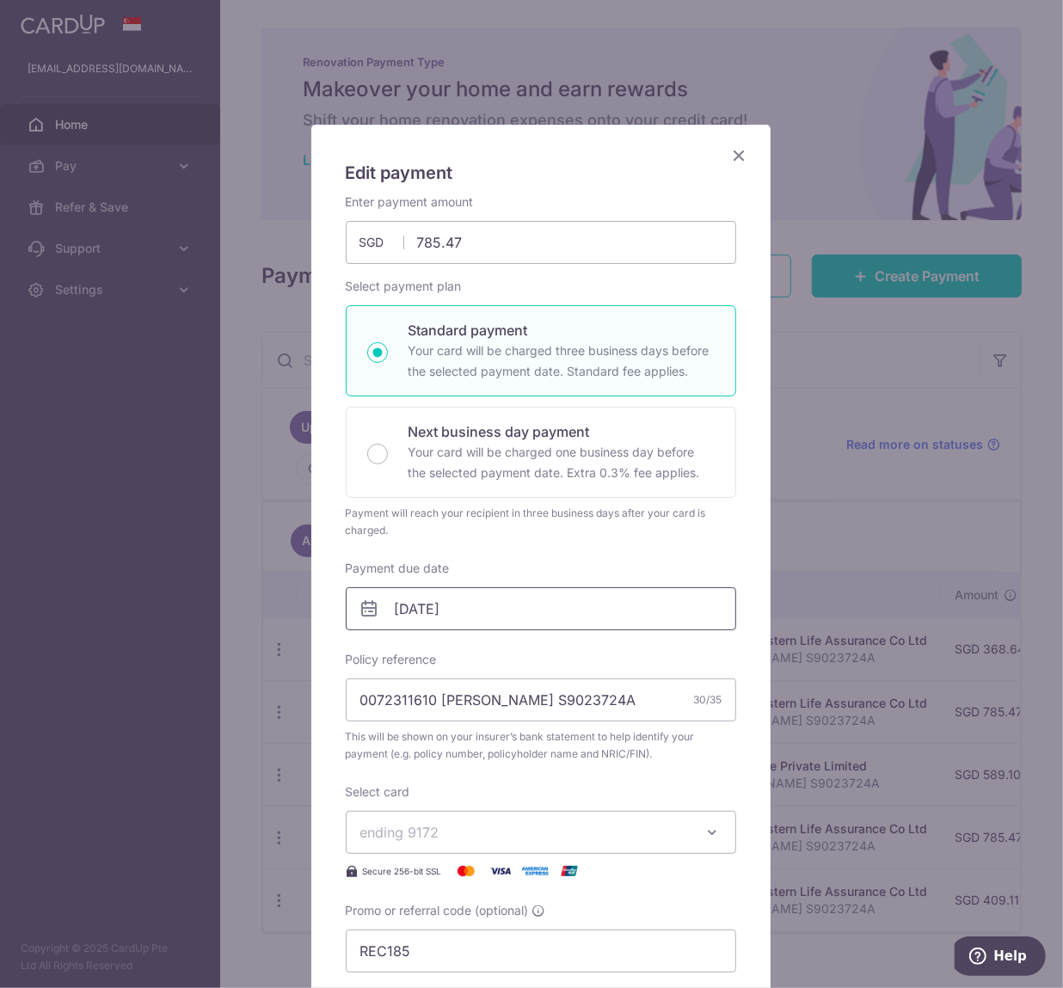
click at [549, 615] on input "[DATE]" at bounding box center [541, 609] width 391 height 43
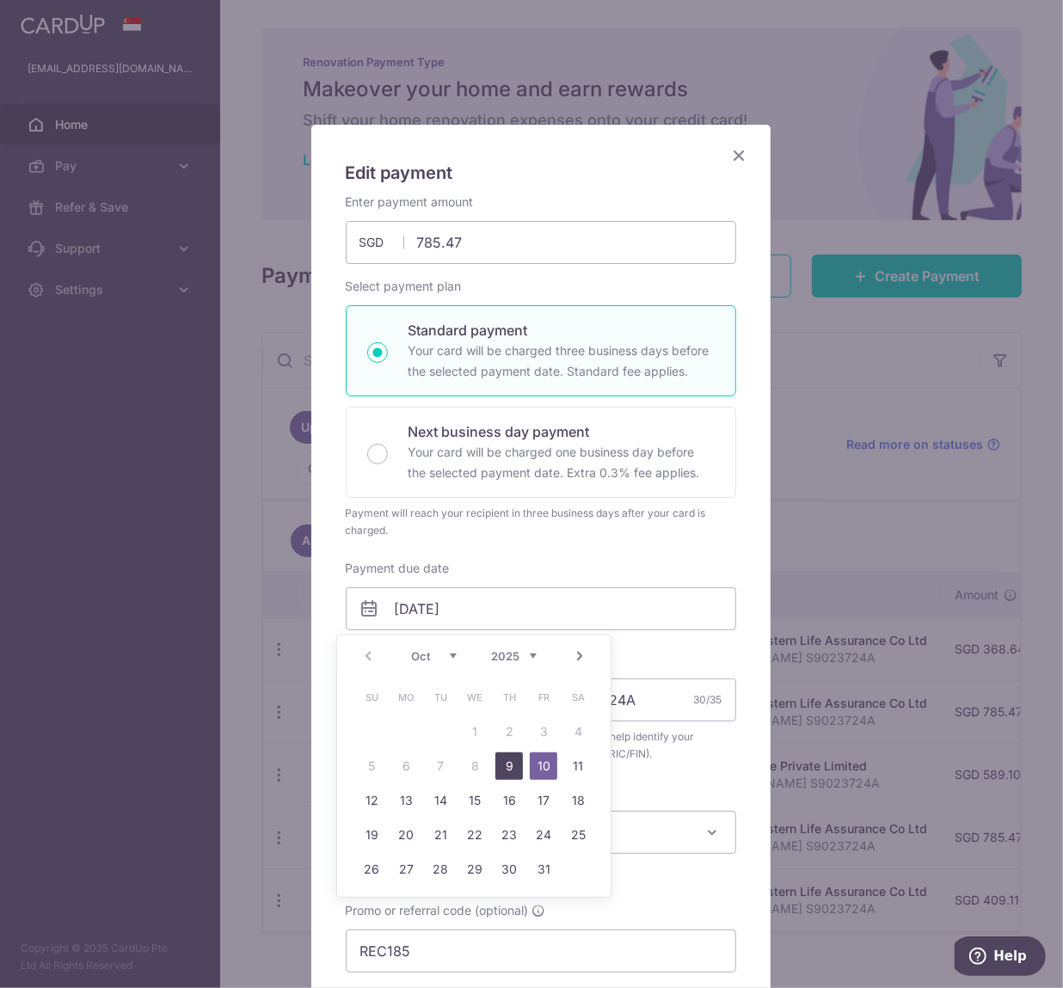
click at [517, 775] on link "9" at bounding box center [510, 767] width 28 height 28
type input "[DATE]"
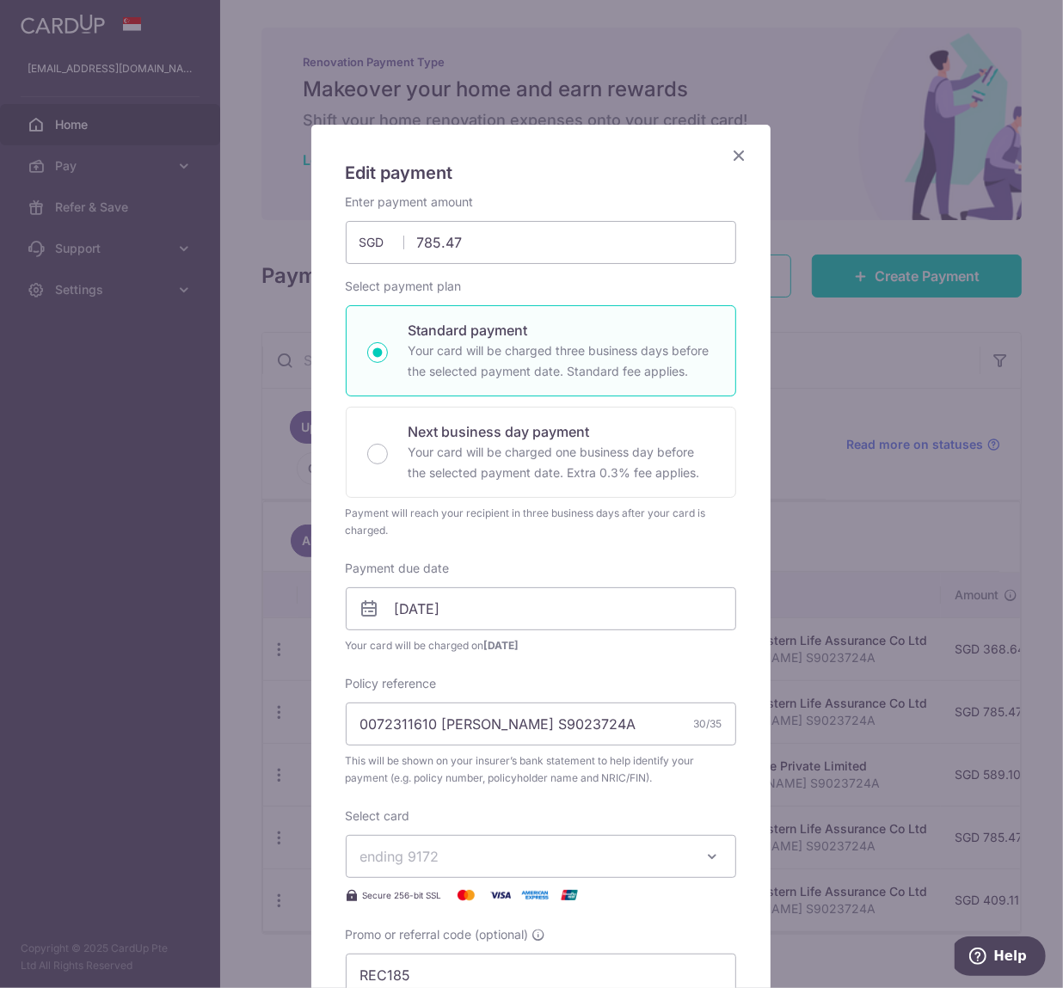
scroll to position [181, 0]
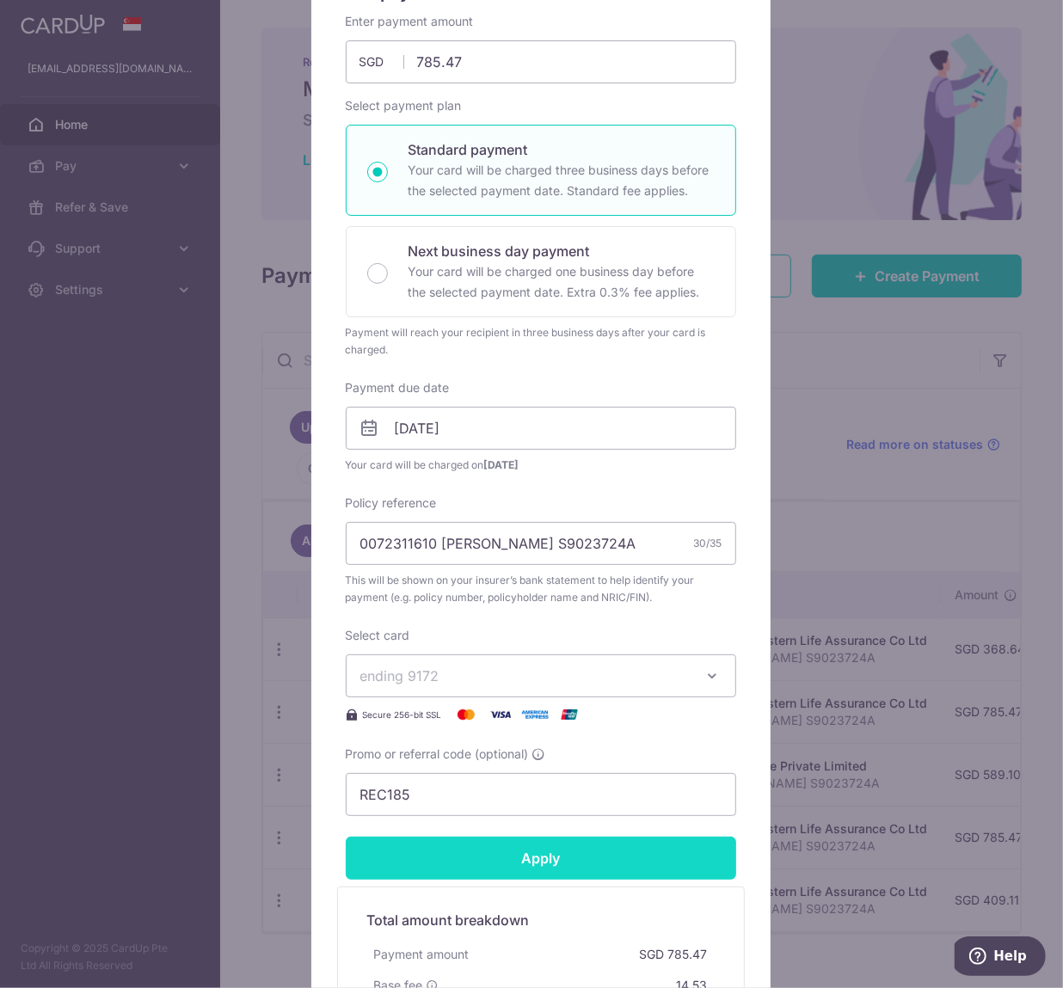
click at [525, 856] on input "Apply" at bounding box center [541, 858] width 391 height 43
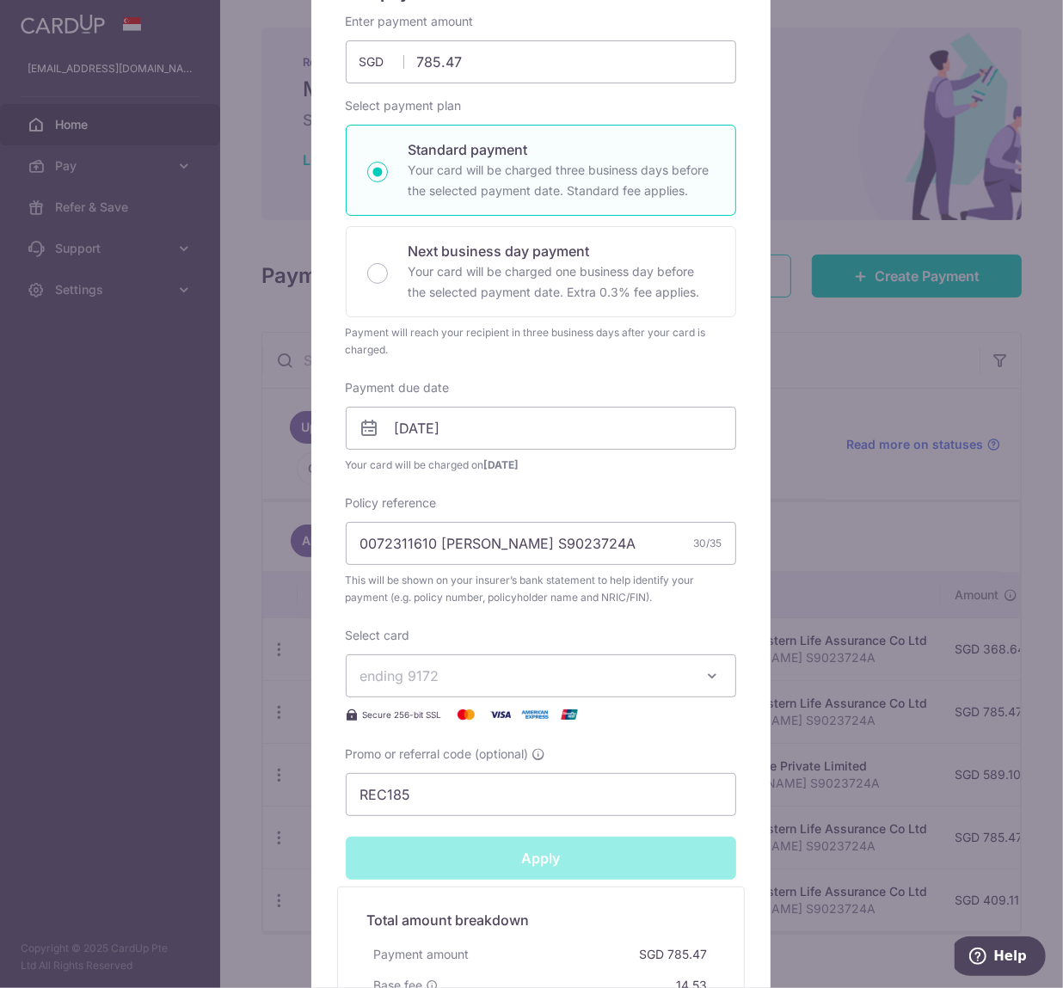
type input "Successfully Applied"
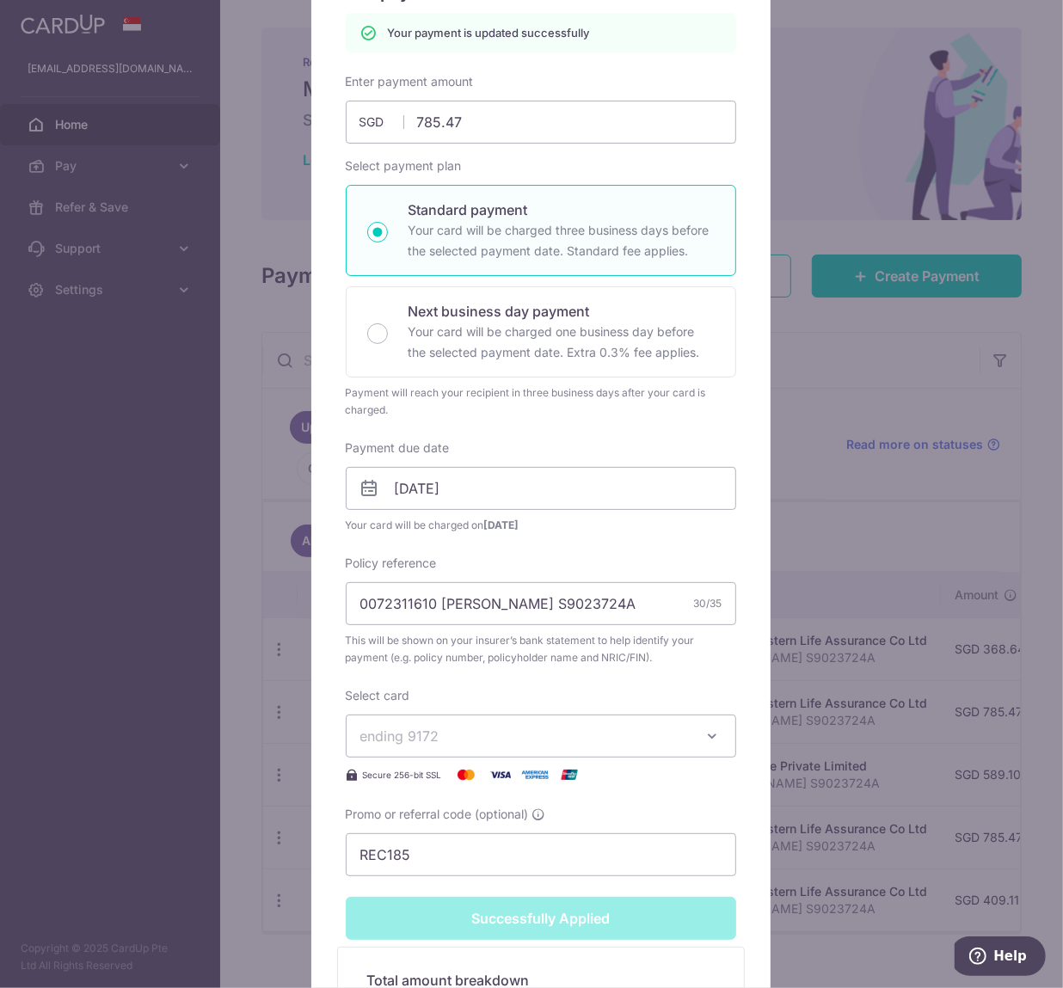
scroll to position [493, 0]
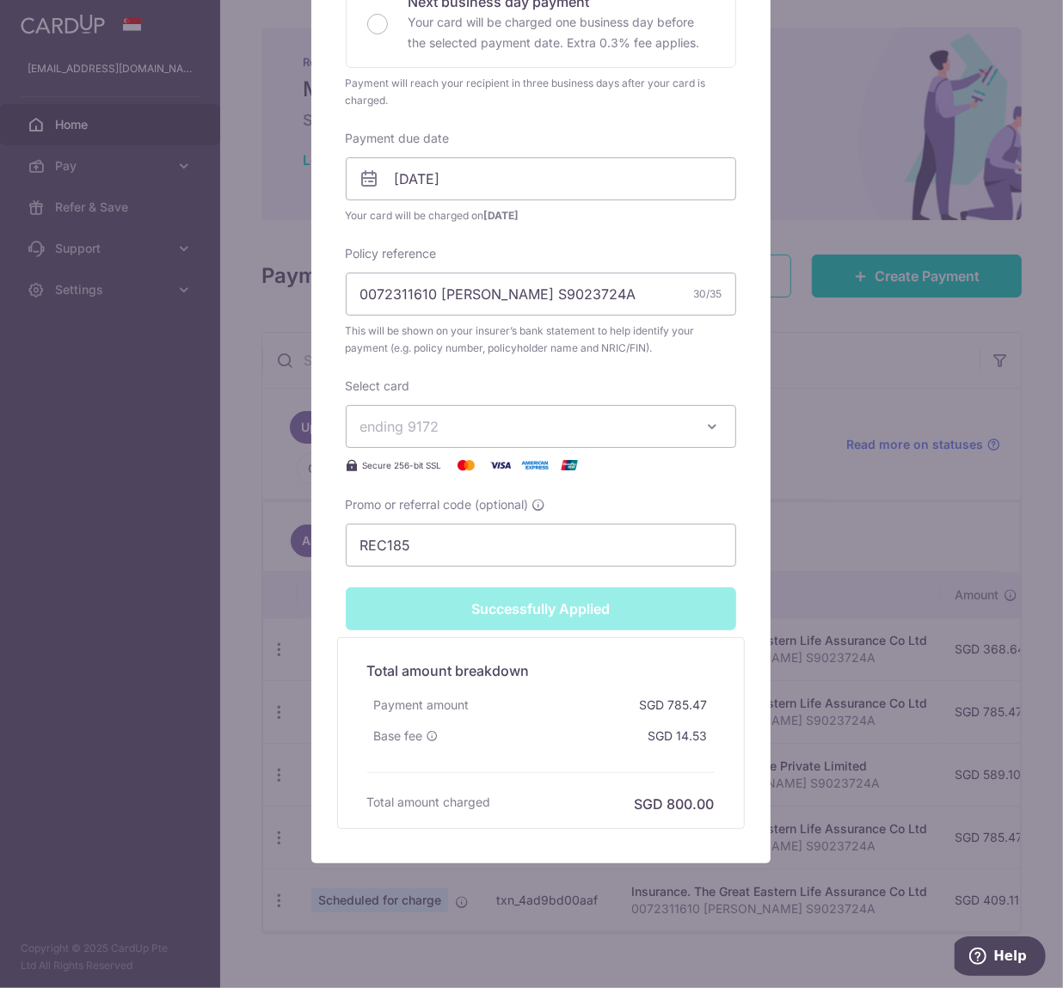
click at [826, 503] on div "Edit payment By clicking apply, you will make changes to all payments to The Gr…" at bounding box center [531, 494] width 1063 height 988
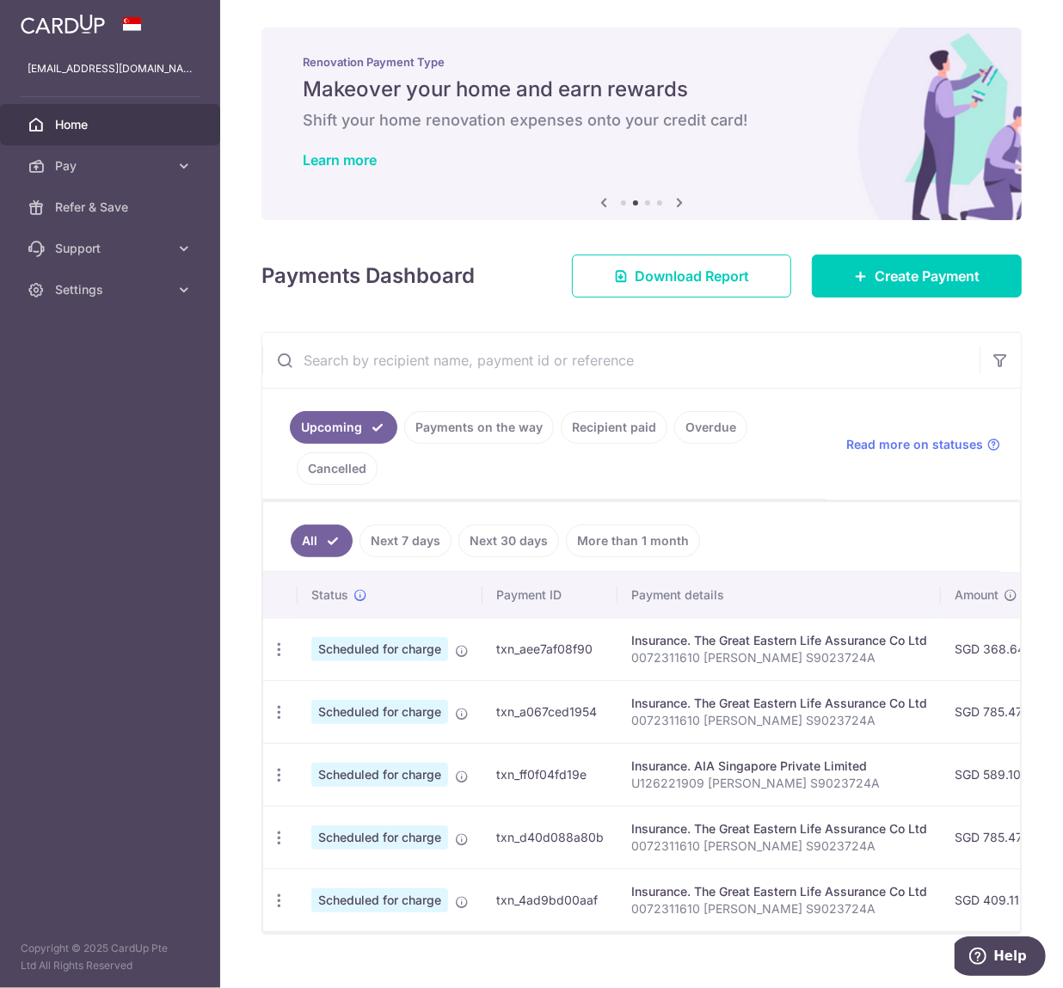
drag, startPoint x: 507, startPoint y: 947, endPoint x: 560, endPoint y: 947, distance: 53.3
click at [560, 934] on div "All Next 7 days Next 30 days More than 1 month Status Payment ID Payment detail…" at bounding box center [641, 718] width 759 height 434
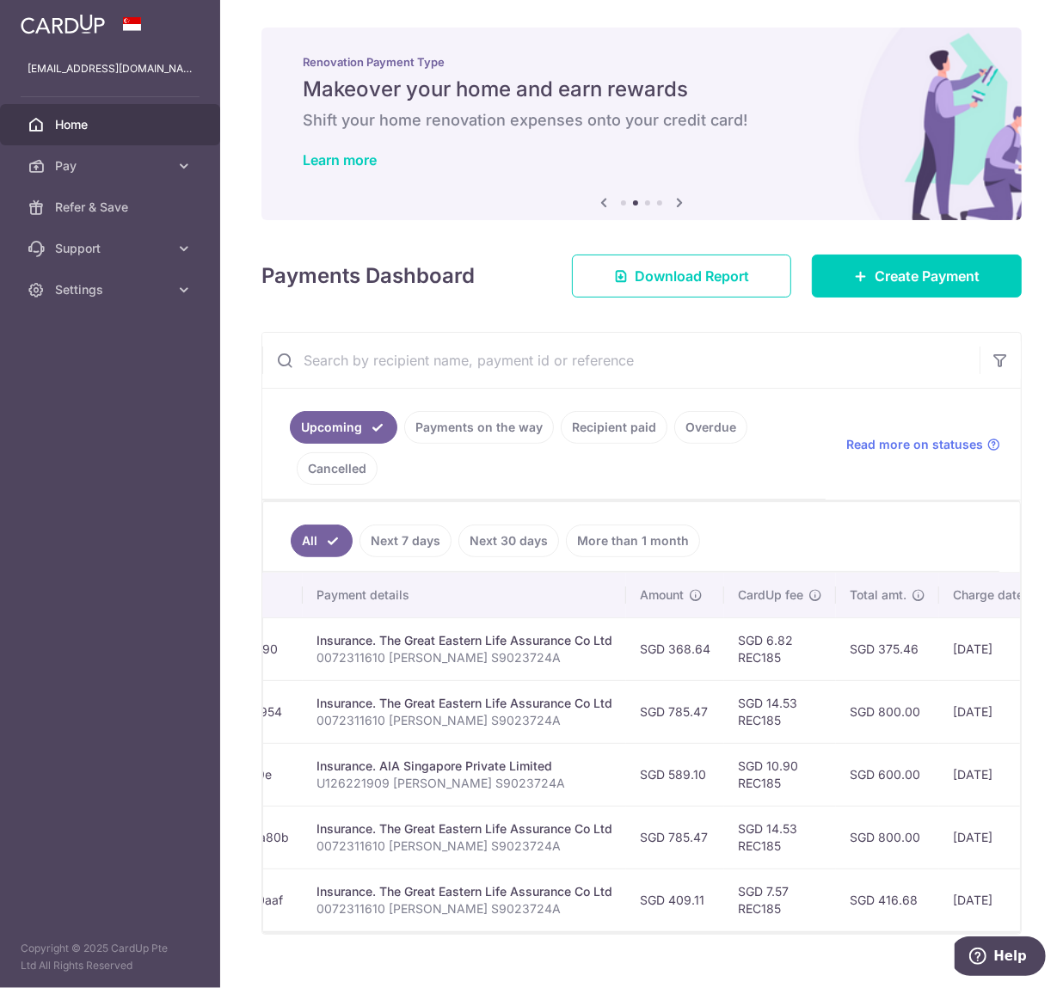
scroll to position [0, 346]
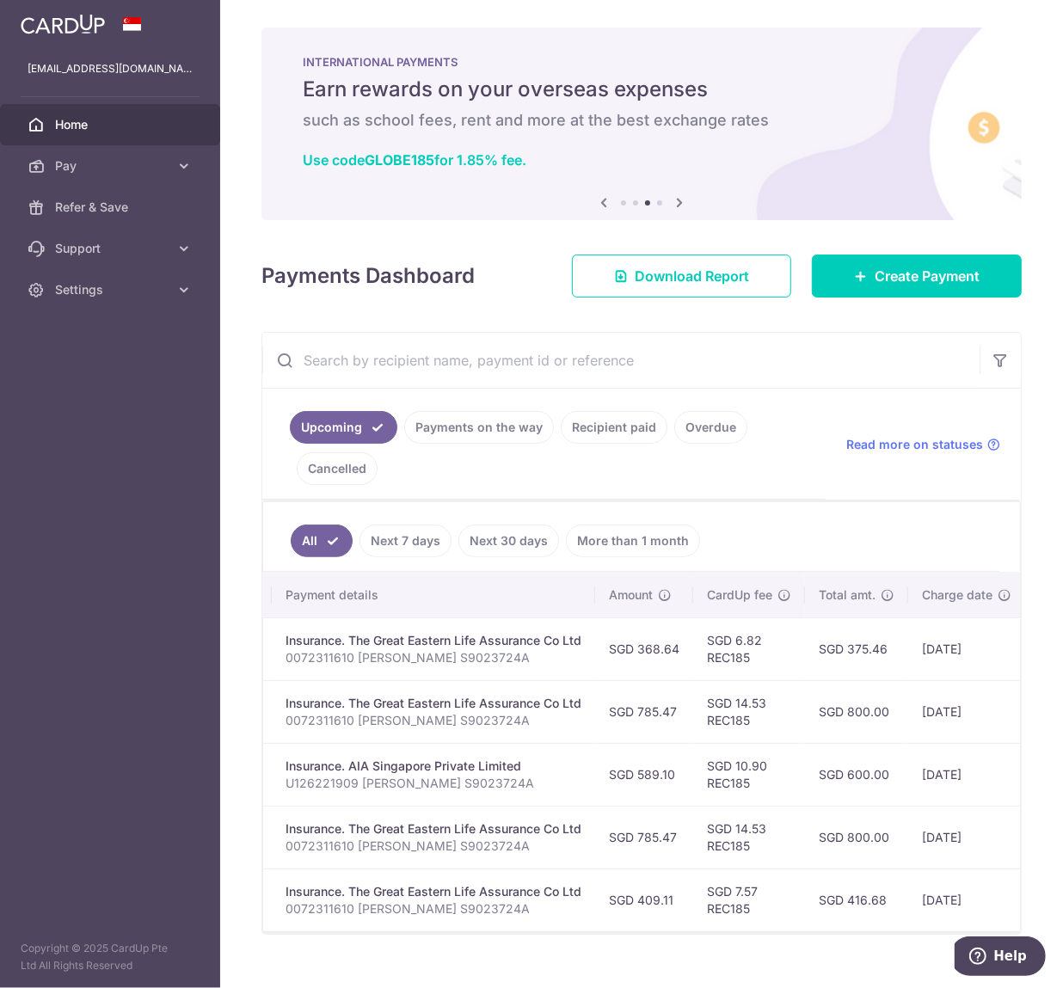
click at [481, 425] on link "Payments on the way" at bounding box center [479, 427] width 150 height 33
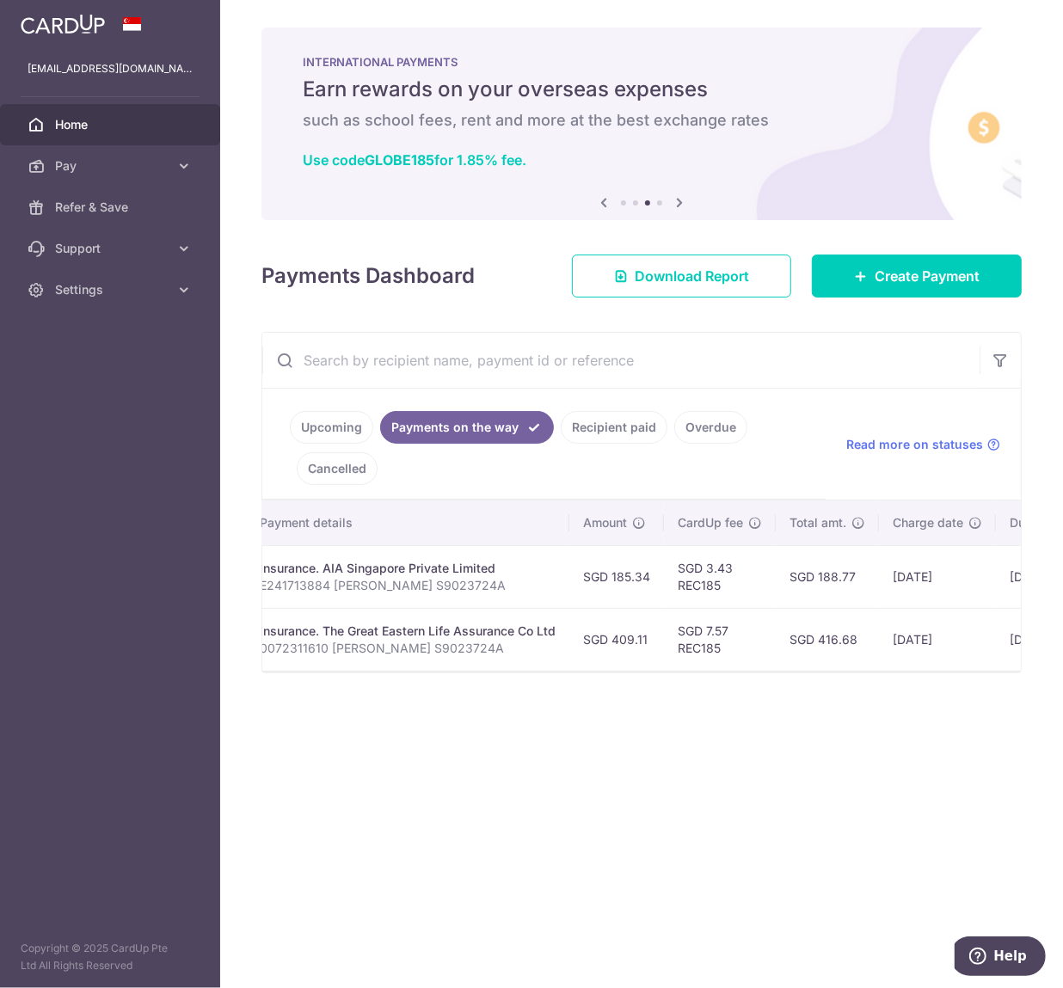
scroll to position [0, 403]
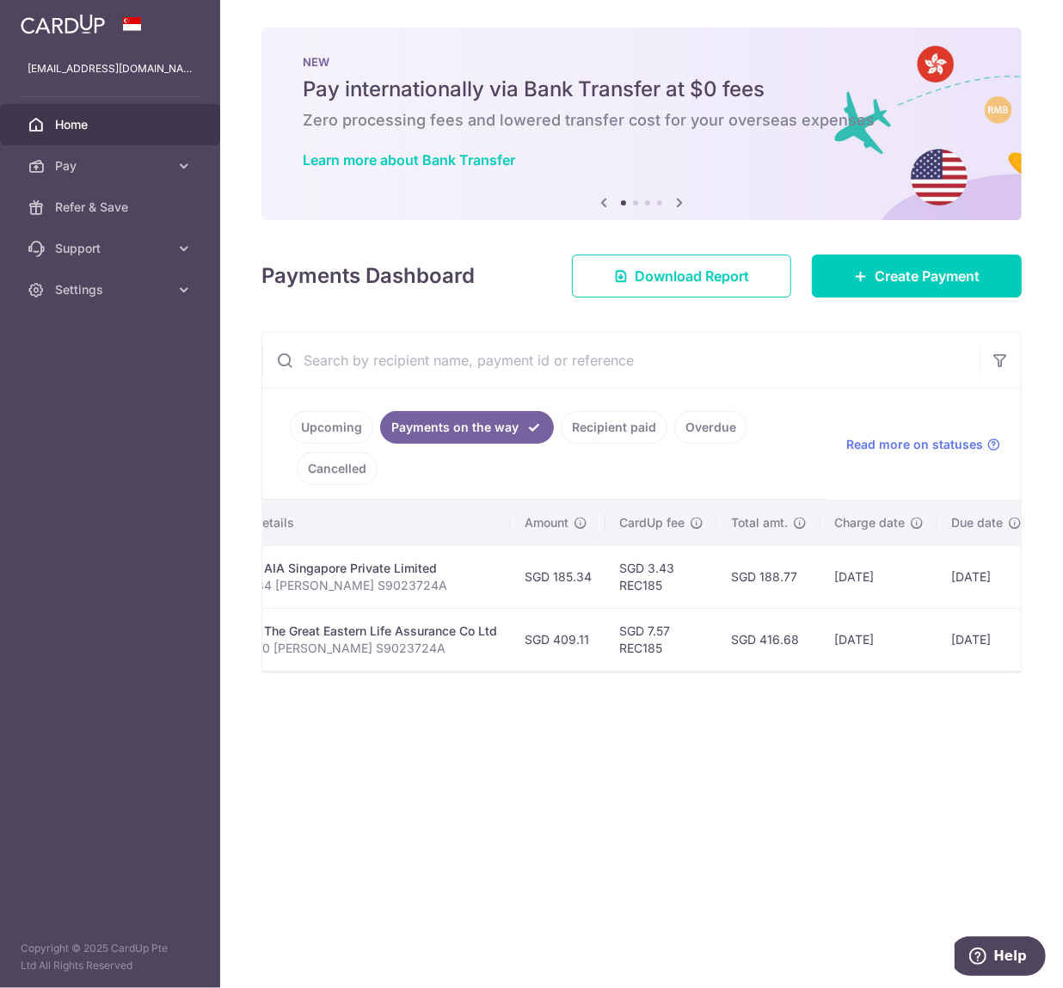
click at [344, 413] on link "Upcoming" at bounding box center [331, 427] width 83 height 33
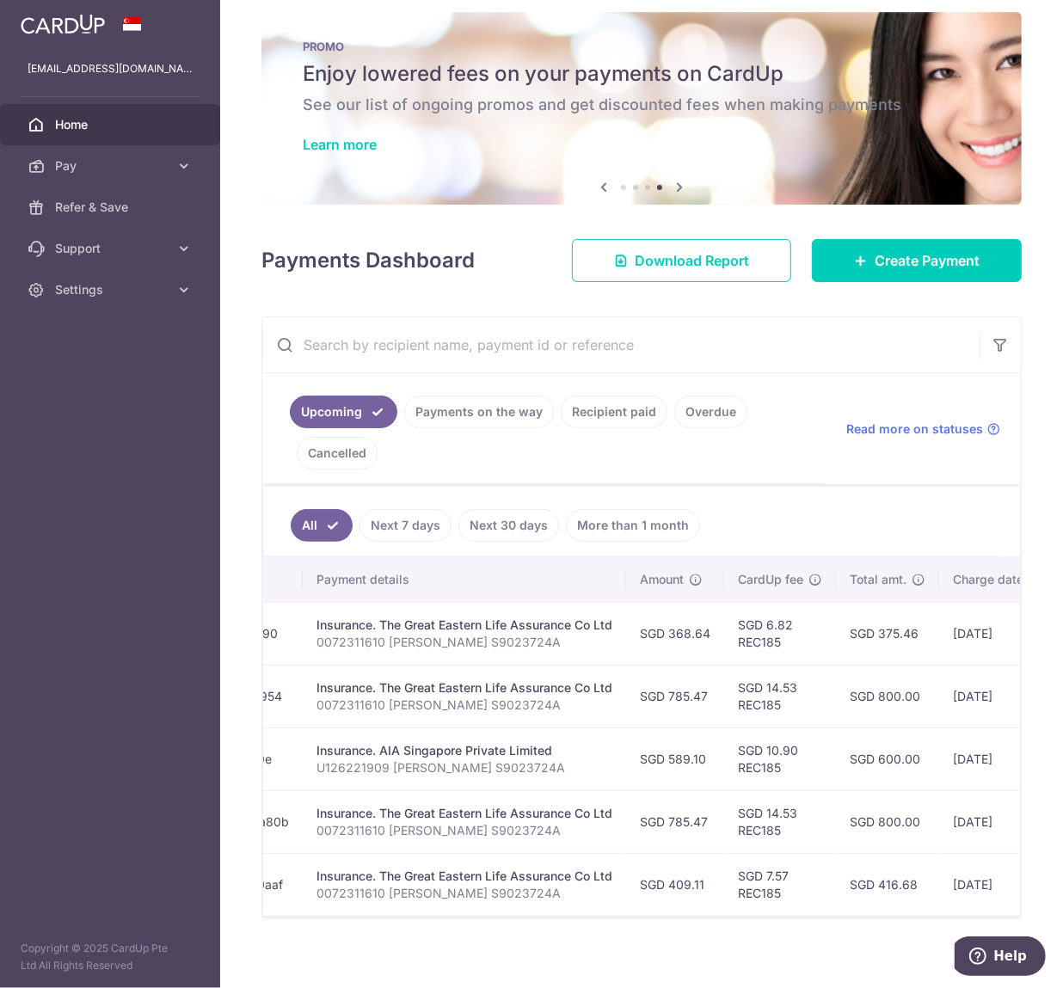
scroll to position [0, 0]
